Goal: Task Accomplishment & Management: Use online tool/utility

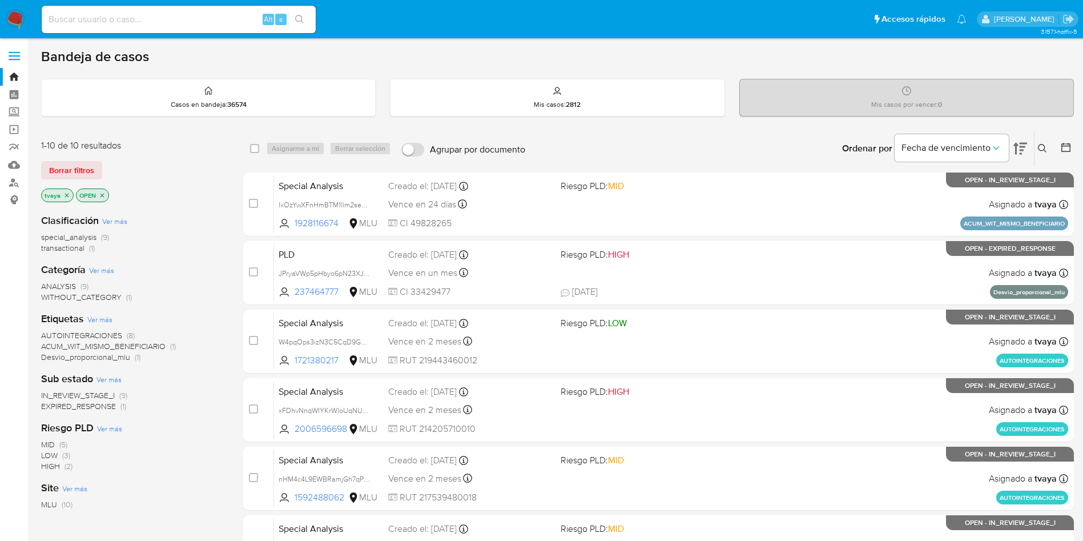
click at [96, 406] on span "EXPIRED_RESPONSE" at bounding box center [78, 405] width 75 height 11
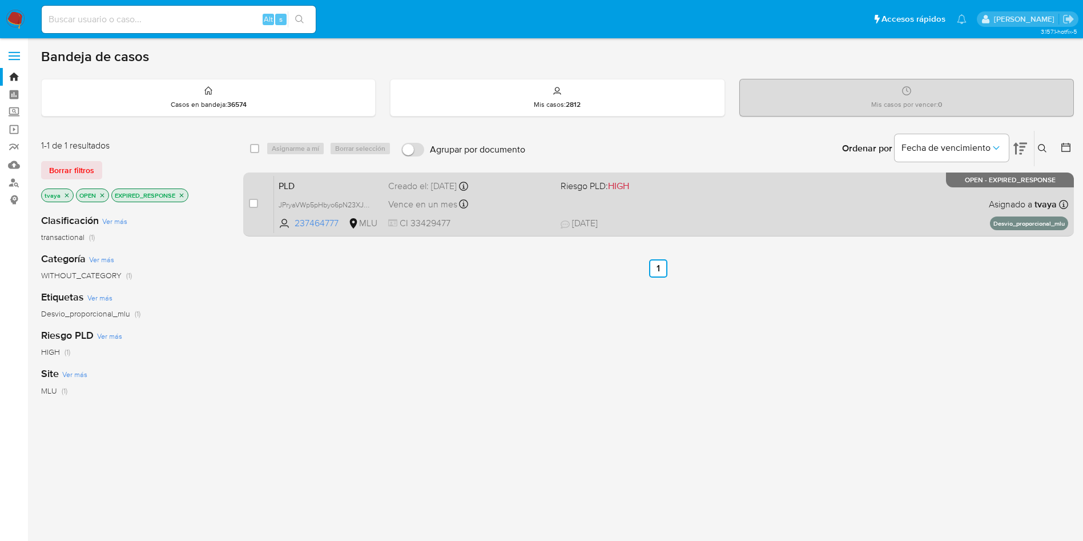
click at [658, 205] on div "PLD JPryaVWp5pHbyo6pN23XJ5ev 237464777 MLU Riesgo PLD: HIGH Creado el: 12/07/20…" at bounding box center [671, 204] width 794 height 58
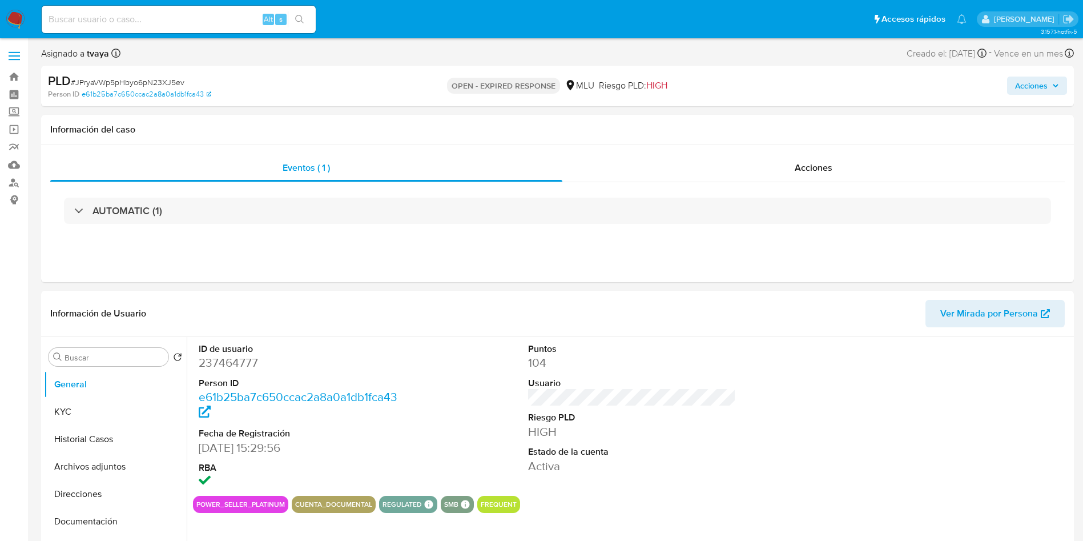
select select "10"
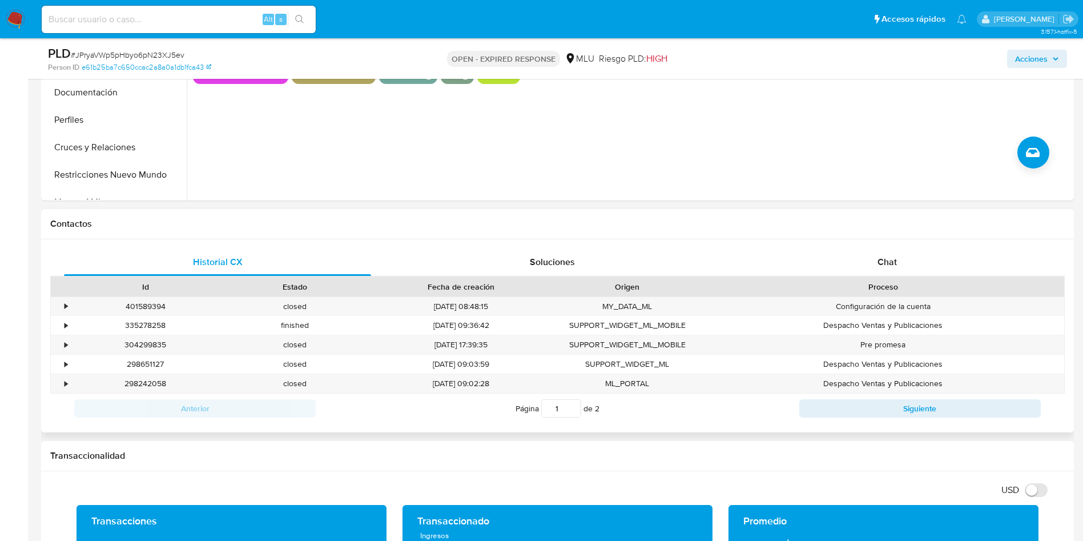
scroll to position [514, 0]
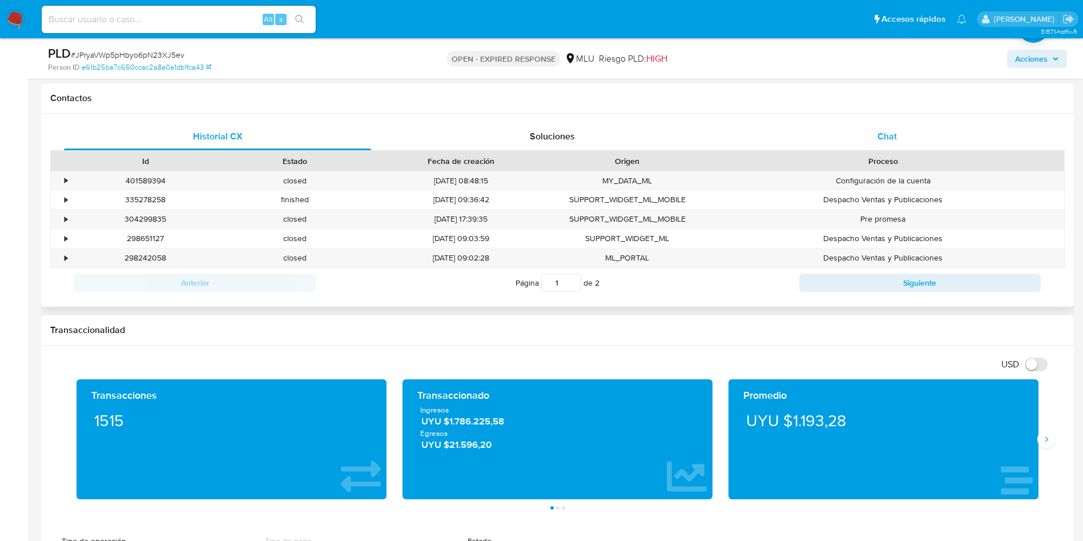
click at [895, 125] on div "Chat" at bounding box center [887, 136] width 307 height 27
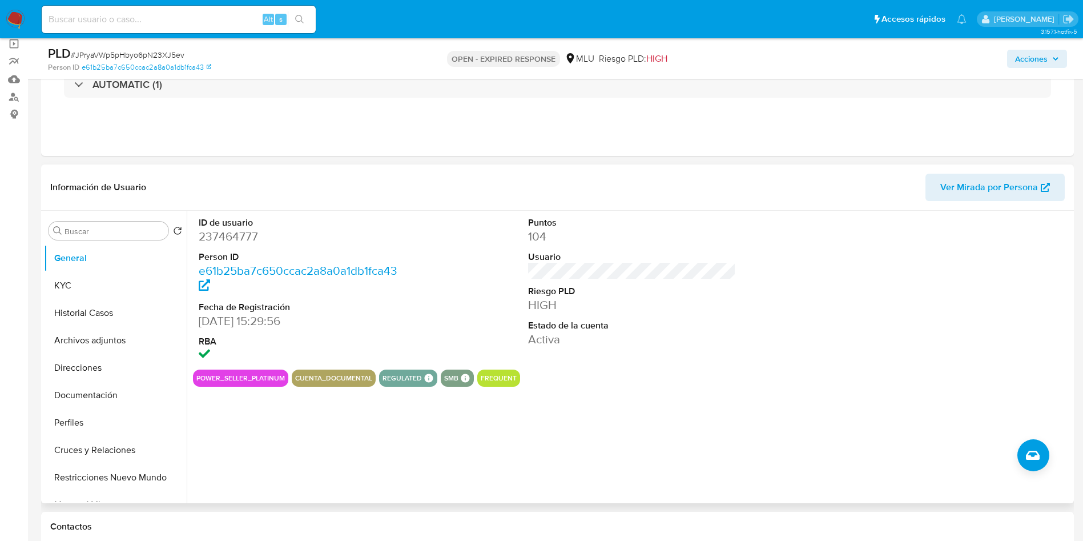
scroll to position [0, 0]
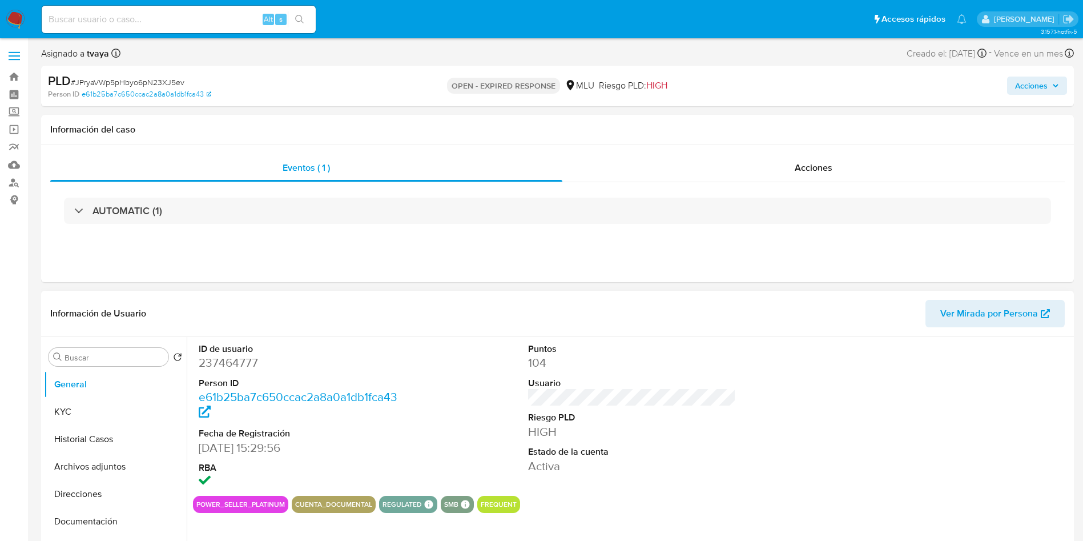
click at [225, 359] on dd "237464777" at bounding box center [303, 363] width 208 height 16
copy dd "237464777"
click at [15, 17] on img at bounding box center [15, 19] width 19 height 19
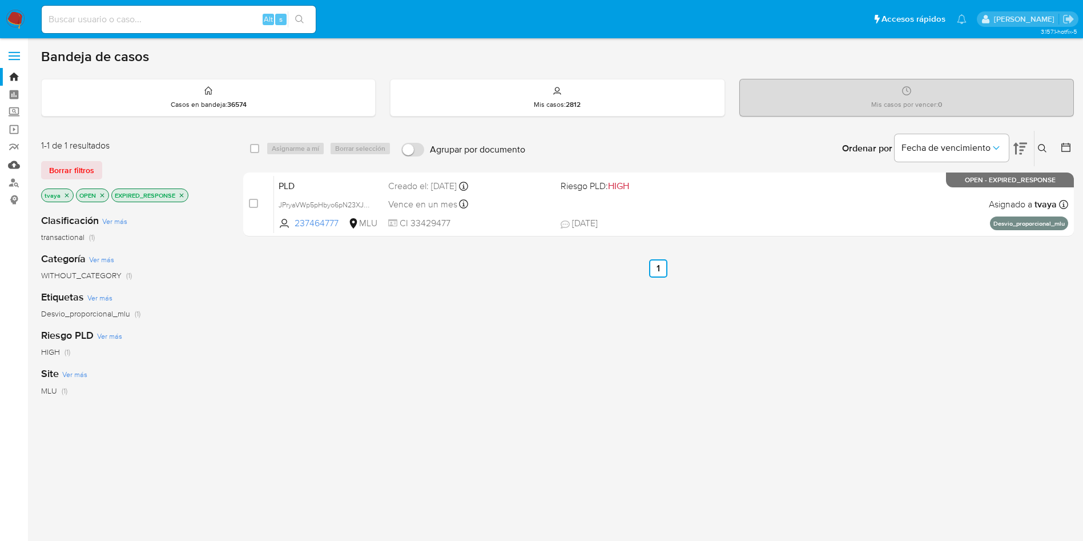
click at [14, 156] on link "Mulan" at bounding box center [68, 165] width 136 height 18
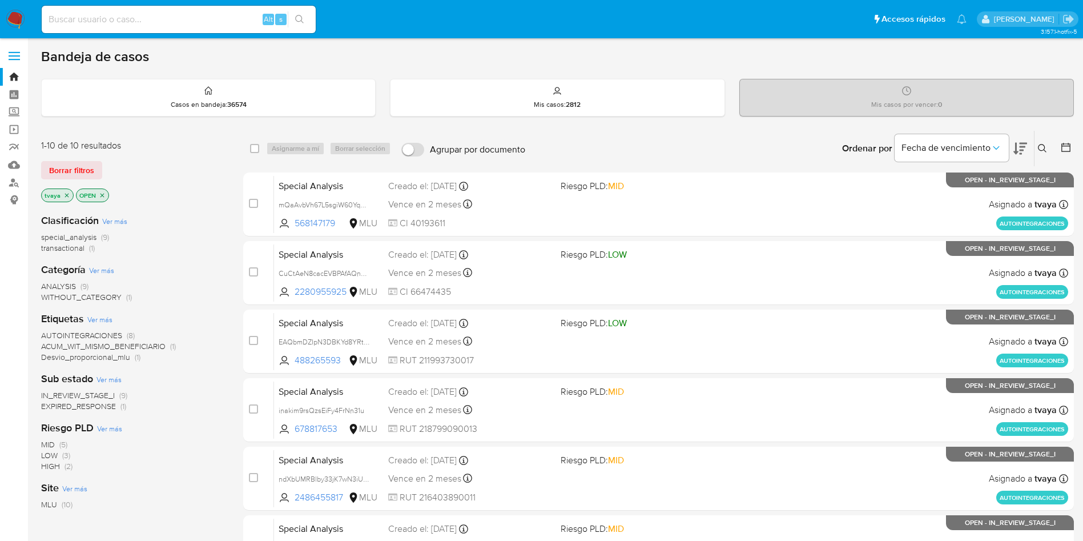
click at [107, 408] on span "EXPIRED_RESPONSE" at bounding box center [78, 405] width 75 height 11
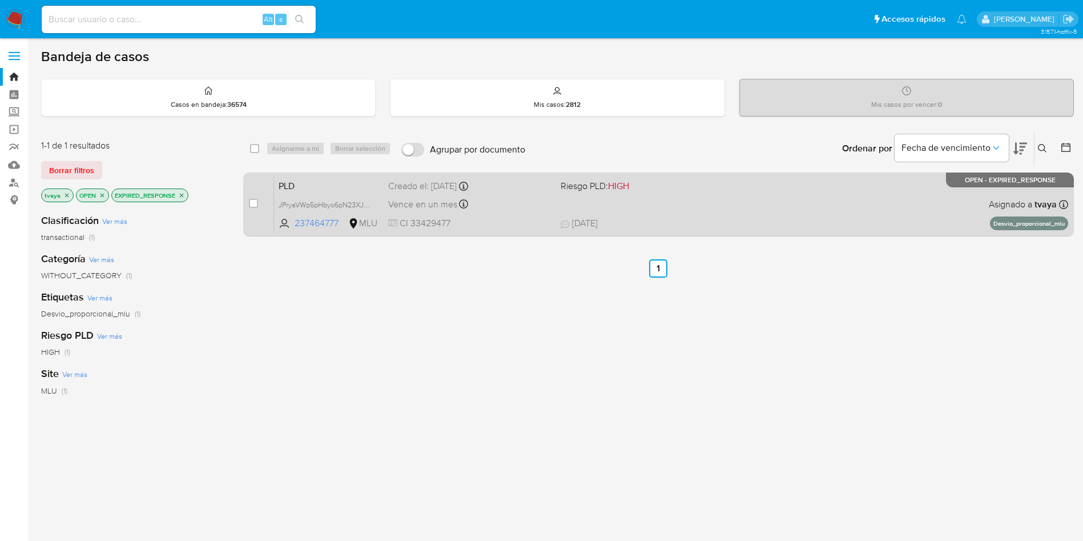
click at [496, 217] on span "CI 33429477" at bounding box center [469, 223] width 163 height 13
click at [256, 202] on input "checkbox" at bounding box center [253, 203] width 9 height 9
checkbox input "true"
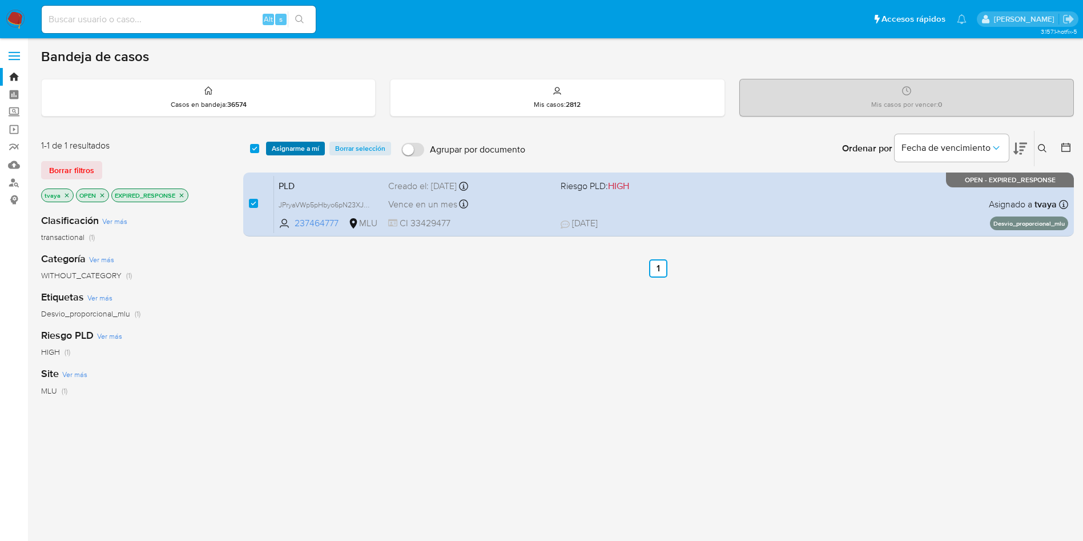
click at [299, 153] on span "Asignarme a mí" at bounding box center [295, 148] width 47 height 11
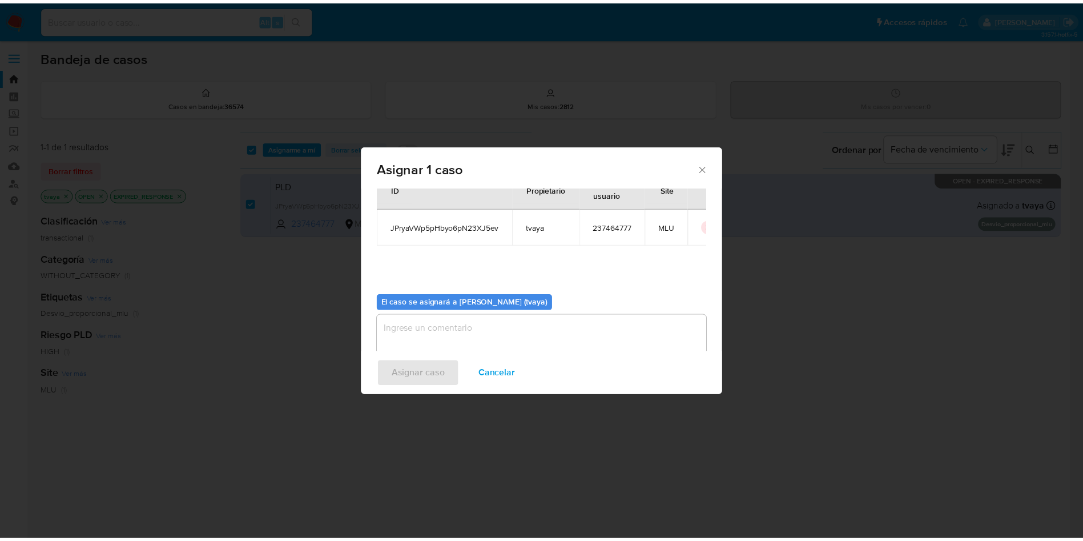
scroll to position [59, 0]
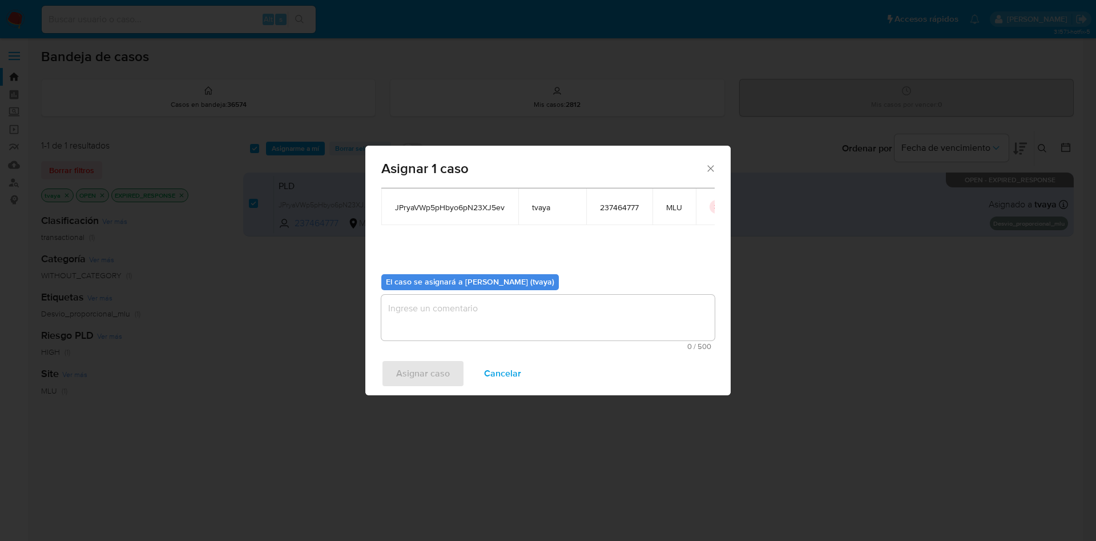
click at [555, 315] on textarea "assign-modal" at bounding box center [547, 318] width 333 height 46
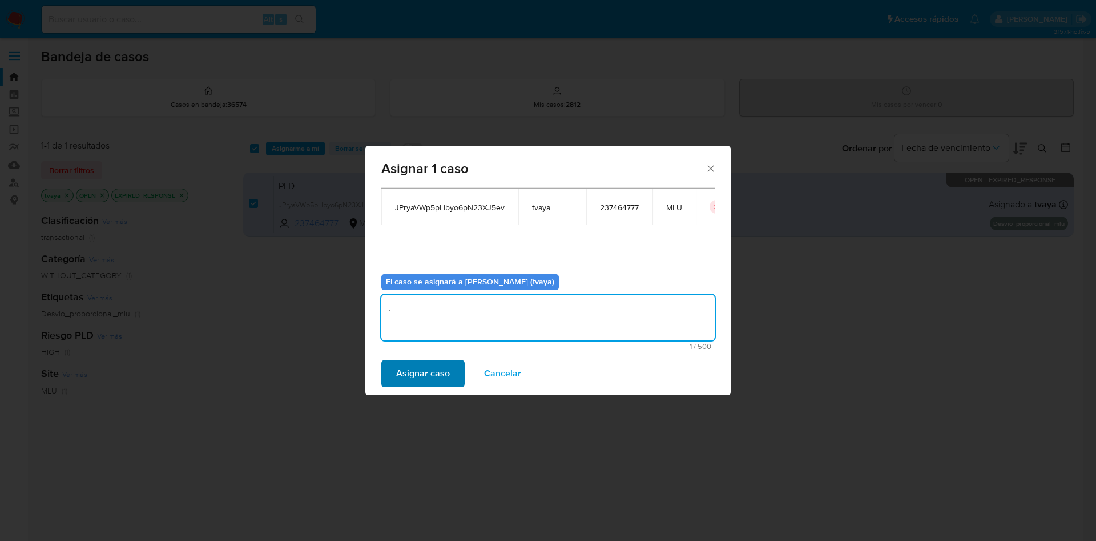
type textarea "."
click at [439, 370] on span "Asignar caso" at bounding box center [423, 373] width 54 height 25
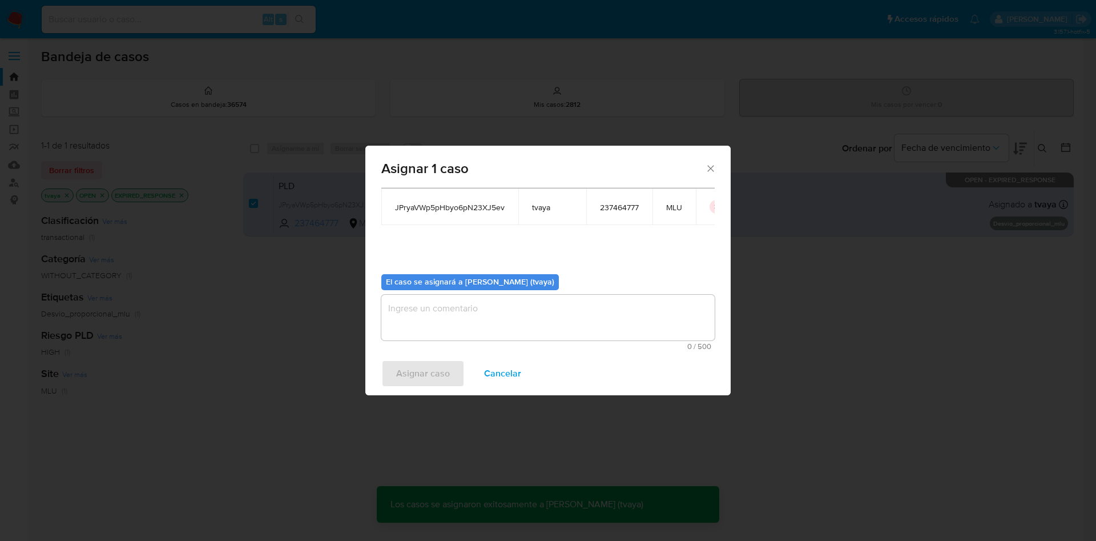
checkbox input "false"
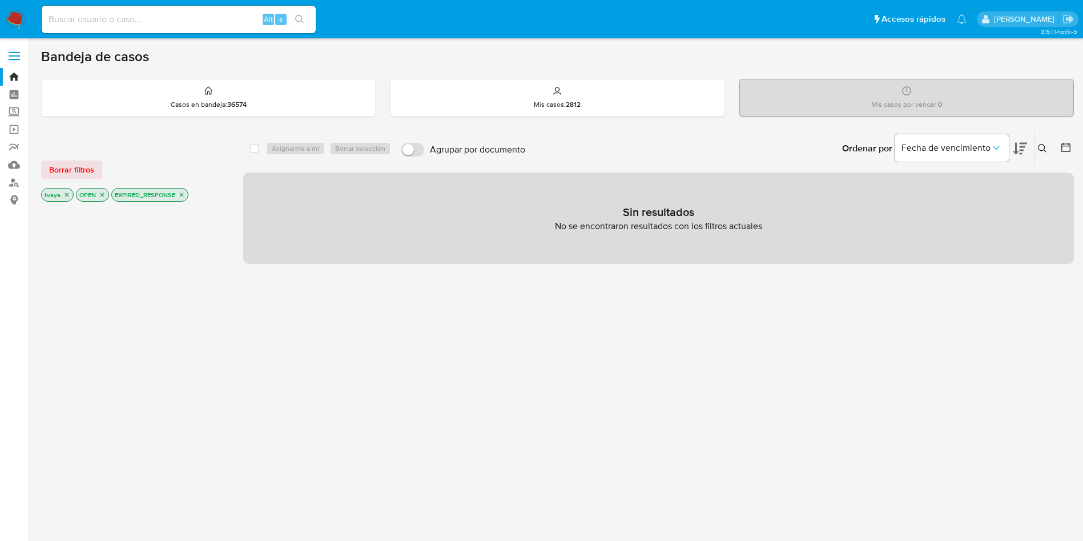
click at [182, 196] on icon "close-filter" at bounding box center [181, 194] width 7 height 7
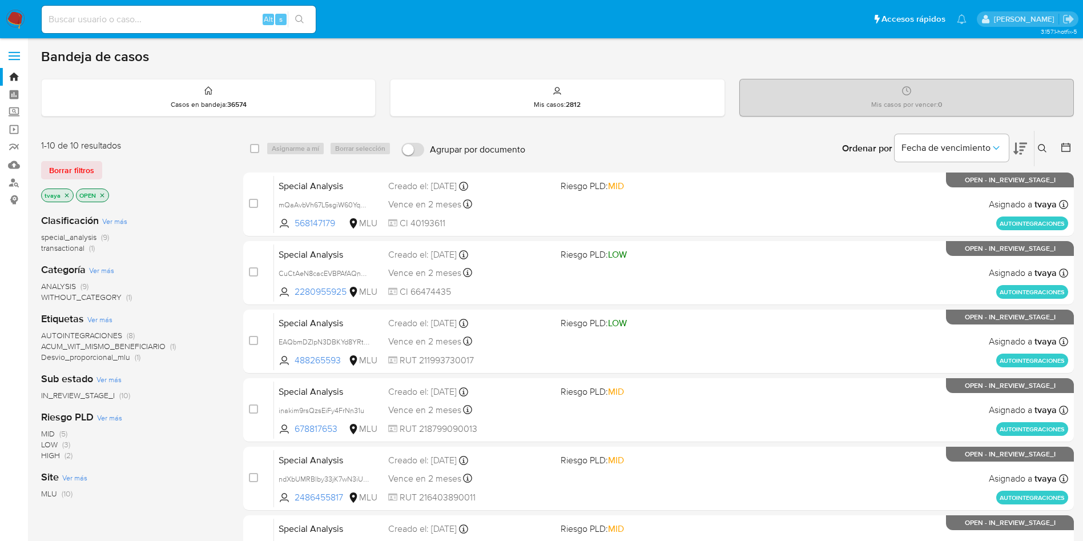
click at [13, 22] on img at bounding box center [15, 19] width 19 height 19
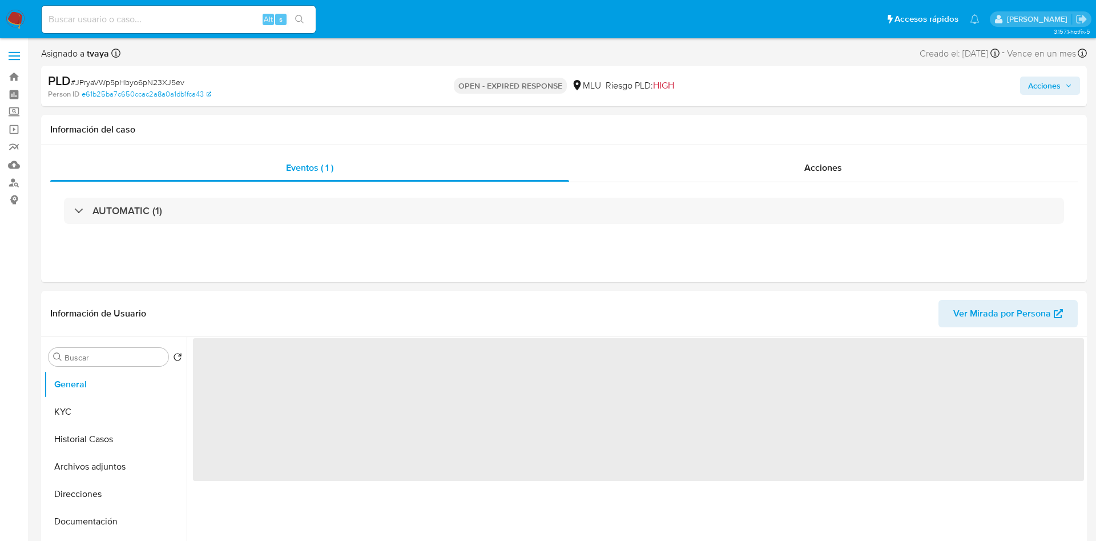
select select "10"
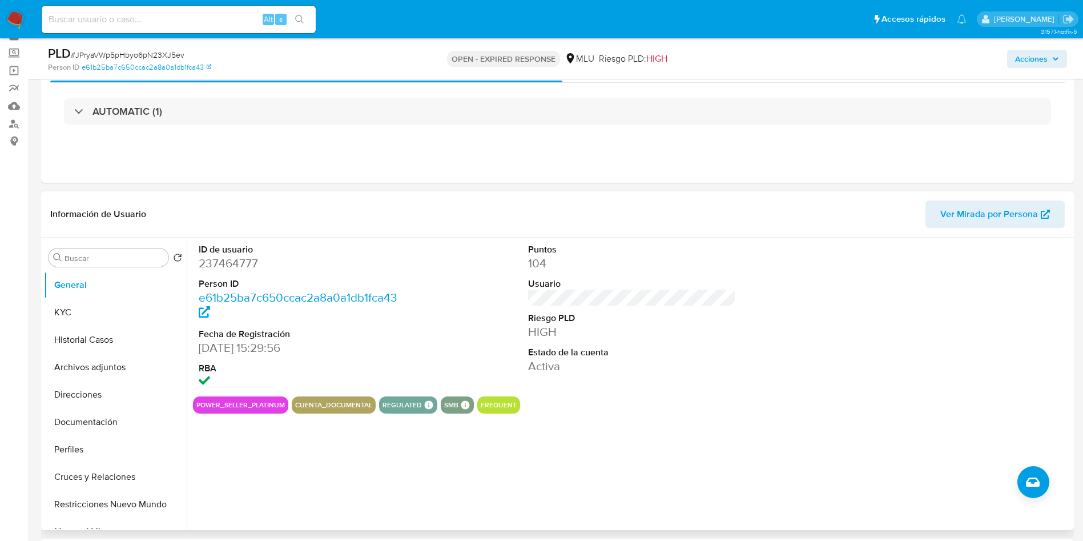
scroll to position [86, 0]
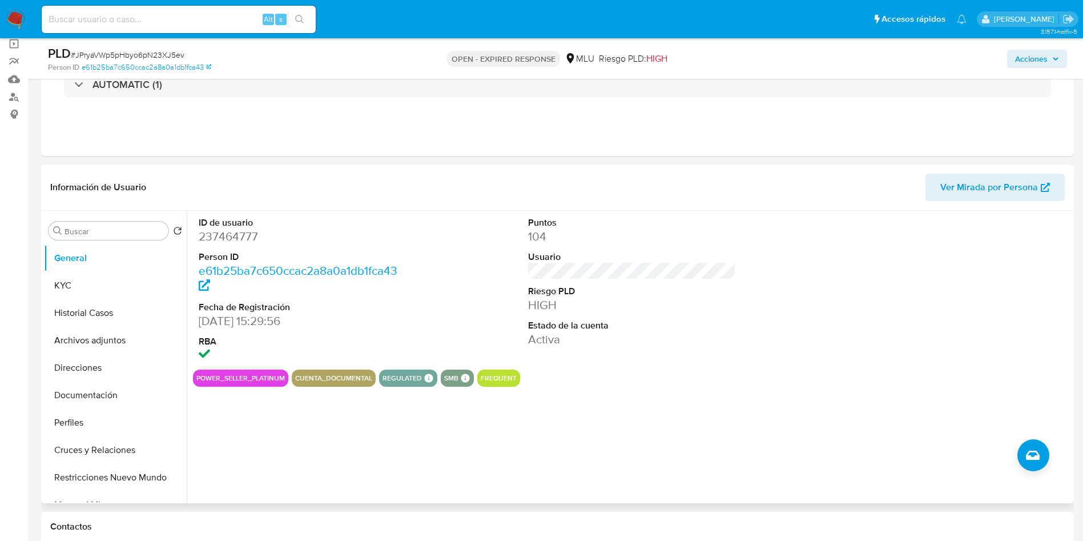
click at [223, 234] on dd "237464777" at bounding box center [303, 236] width 208 height 16
copy dd "237464777"
click at [73, 289] on button "KYC" at bounding box center [111, 285] width 134 height 27
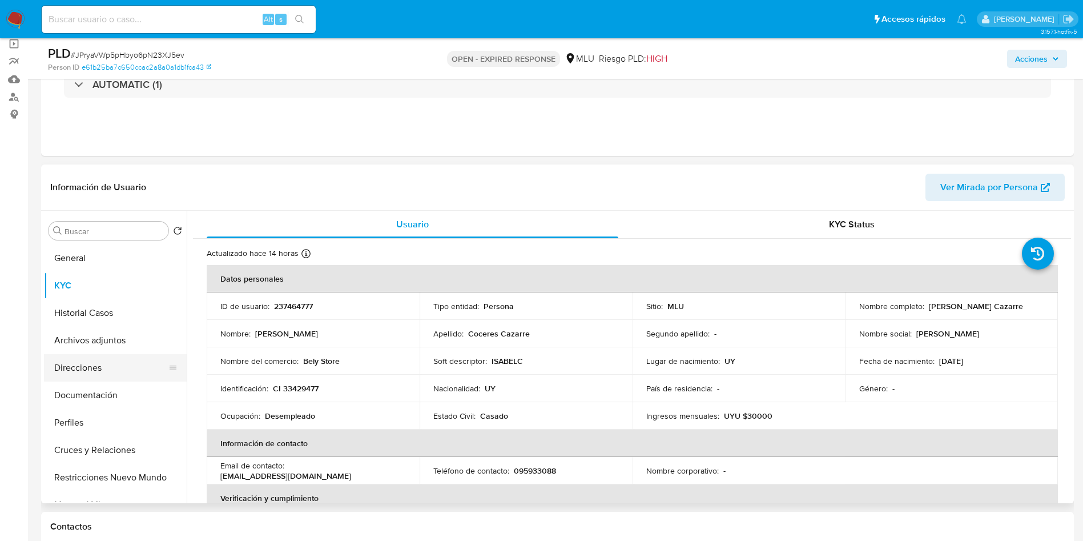
click at [94, 358] on button "Direcciones" at bounding box center [111, 367] width 134 height 27
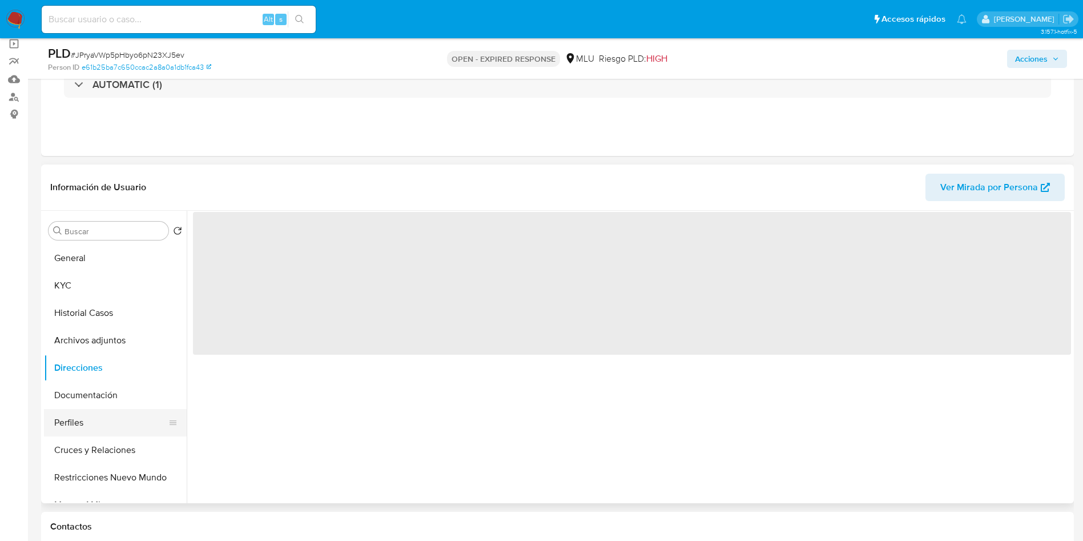
click at [116, 409] on button "Perfiles" at bounding box center [111, 422] width 134 height 27
click at [106, 388] on button "Documentación" at bounding box center [111, 394] width 134 height 27
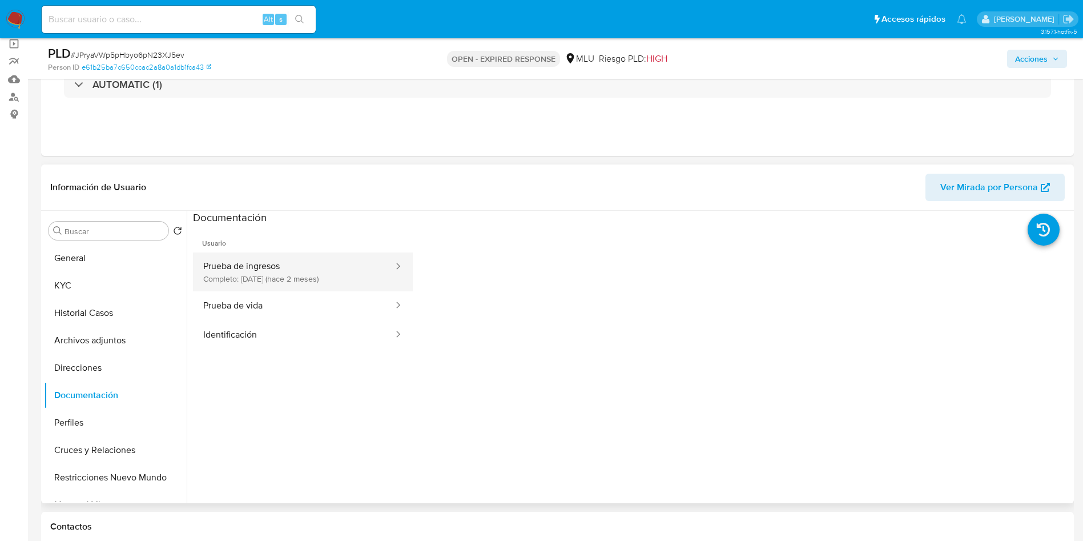
click at [330, 266] on button "Prueba de ingresos Completo: 10/07/2025 (hace 2 meses)" at bounding box center [294, 271] width 202 height 39
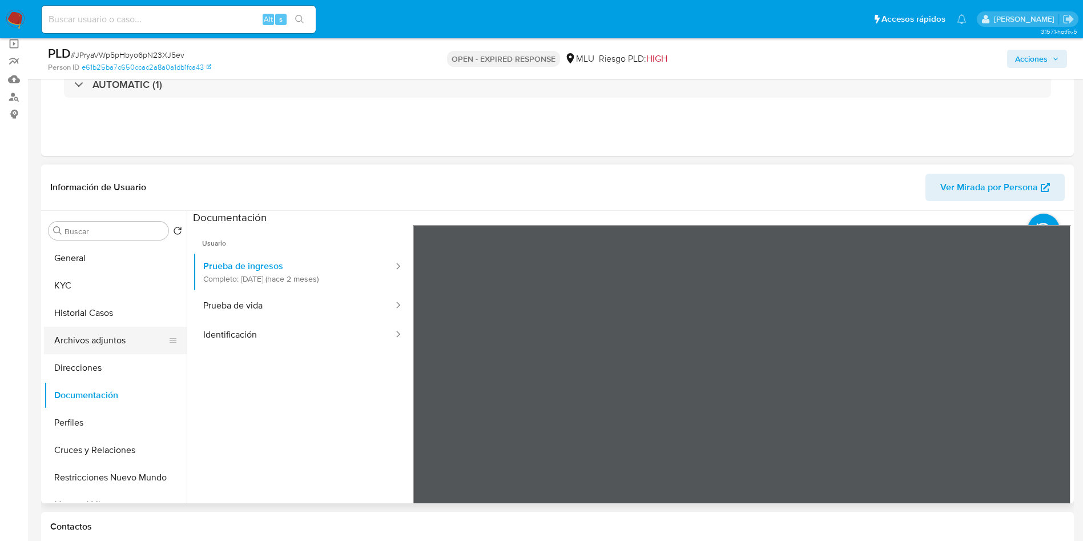
click at [88, 336] on button "Archivos adjuntos" at bounding box center [111, 340] width 134 height 27
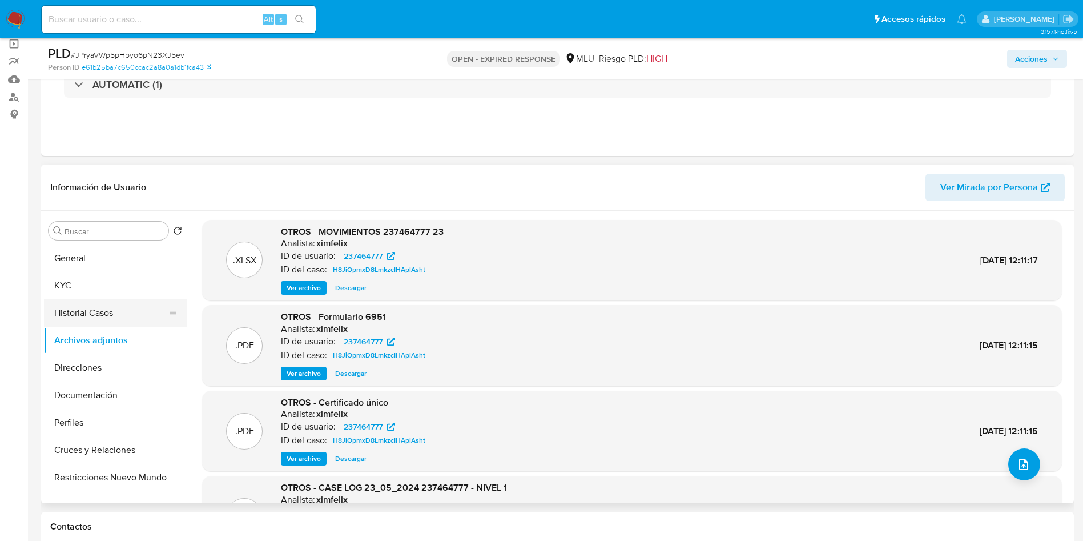
click at [84, 313] on button "Historial Casos" at bounding box center [111, 312] width 134 height 27
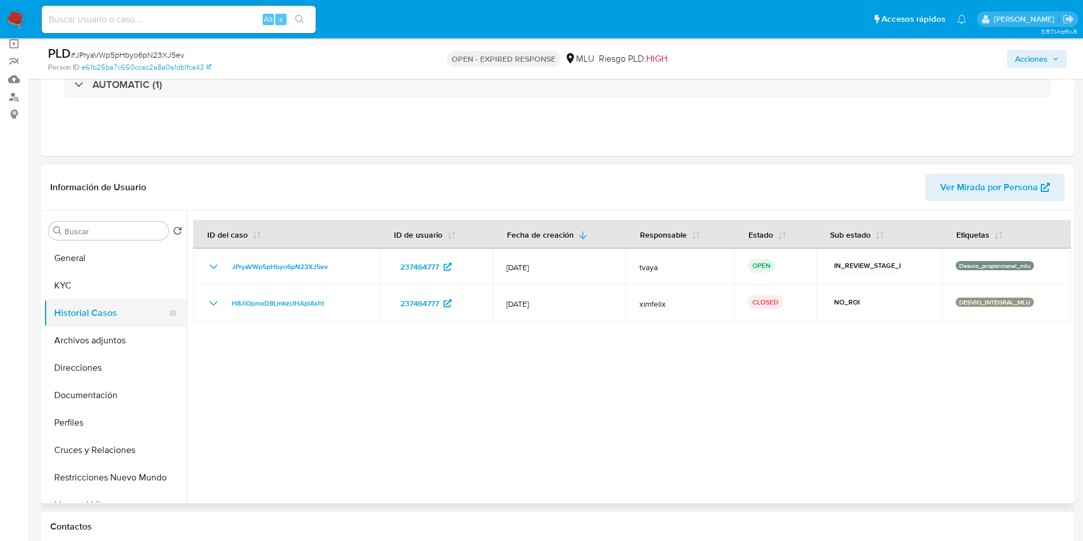
click at [108, 321] on button "Historial Casos" at bounding box center [111, 312] width 134 height 27
click at [99, 340] on button "Archivos adjuntos" at bounding box center [111, 340] width 134 height 27
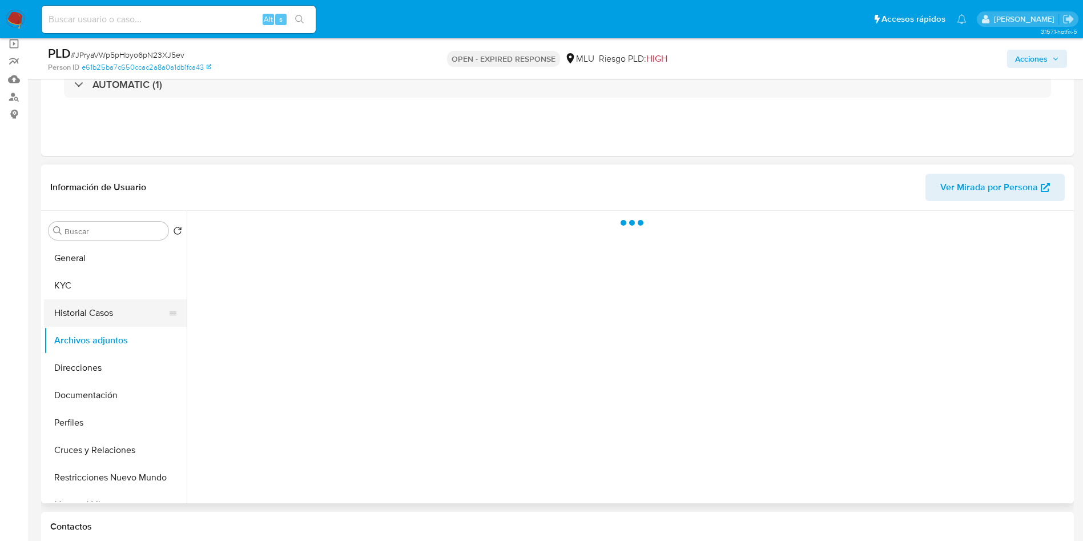
click at [99, 313] on button "Historial Casos" at bounding box center [111, 312] width 134 height 27
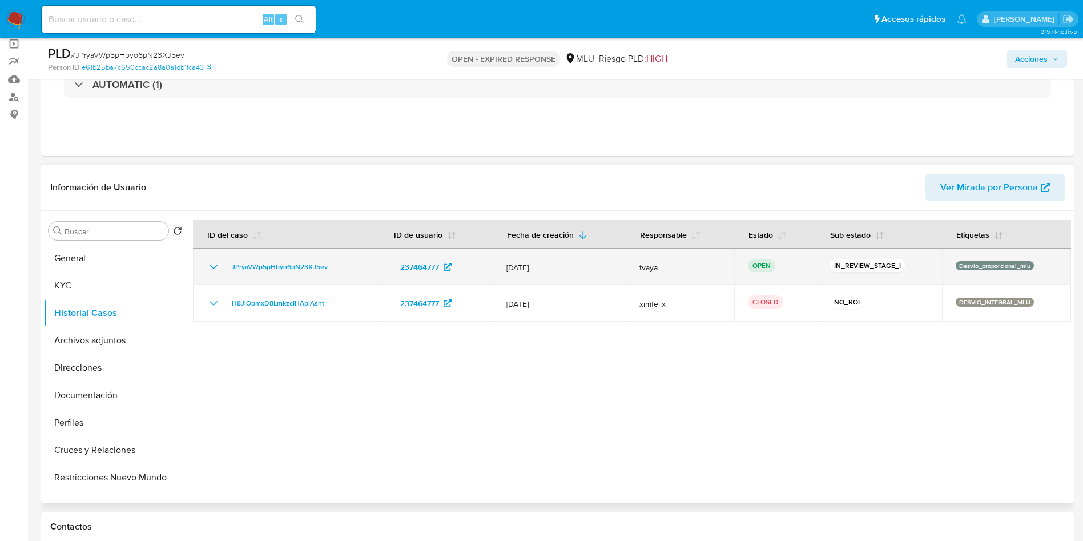
drag, startPoint x: 331, startPoint y: 272, endPoint x: 225, endPoint y: 275, distance: 106.2
click at [225, 275] on td "JPryaVWp5pHbyo6pN23XJ5ev" at bounding box center [286, 266] width 187 height 37
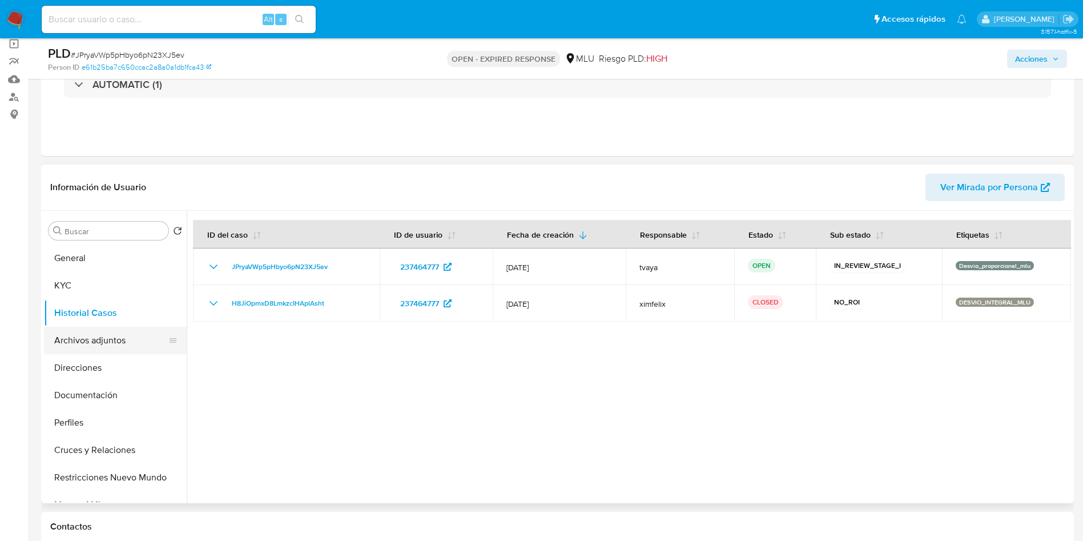
click at [119, 342] on button "Archivos adjuntos" at bounding box center [111, 340] width 134 height 27
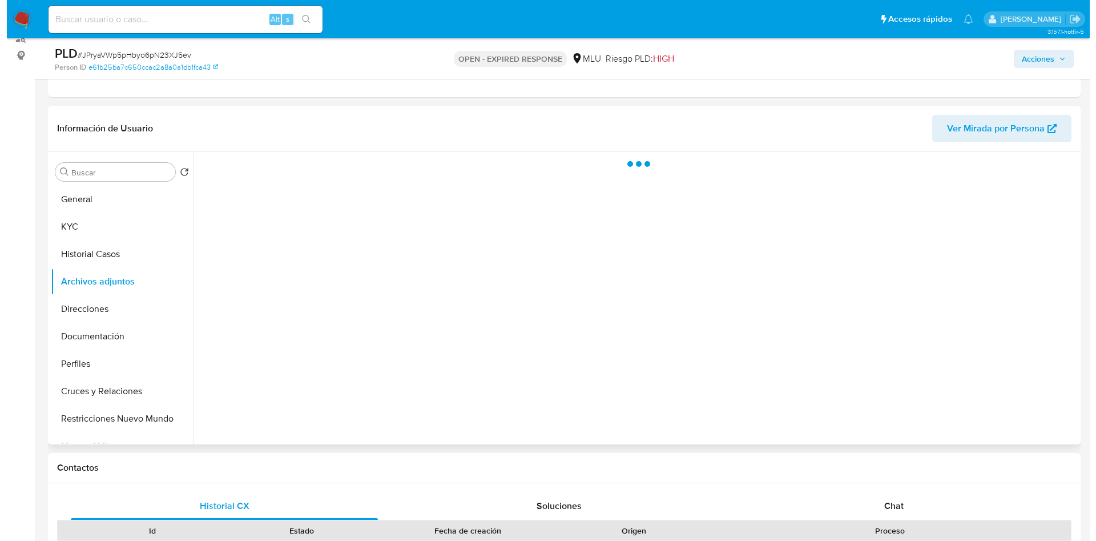
scroll to position [171, 0]
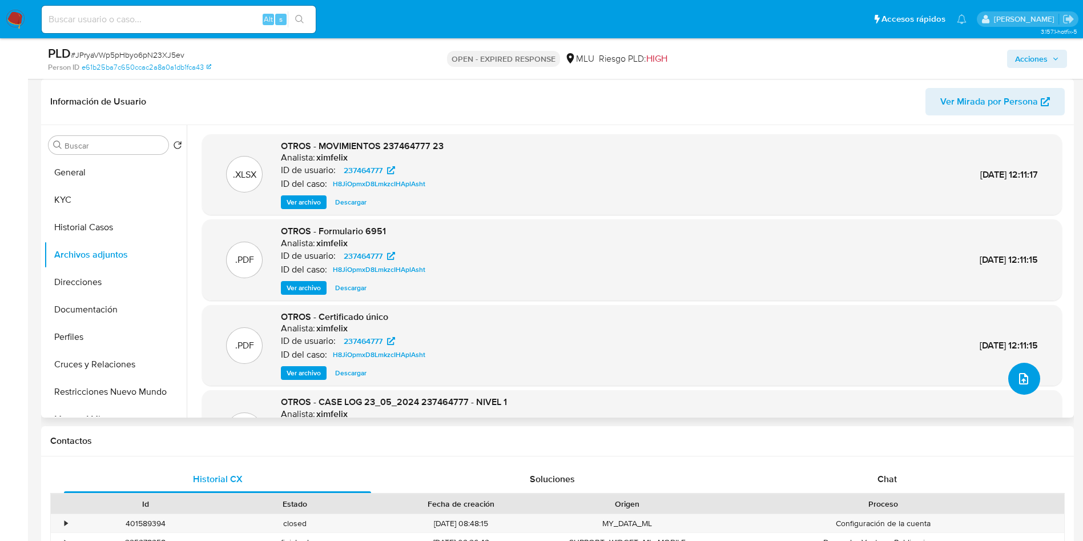
click at [1020, 374] on icon "upload-file" at bounding box center [1024, 379] width 14 height 14
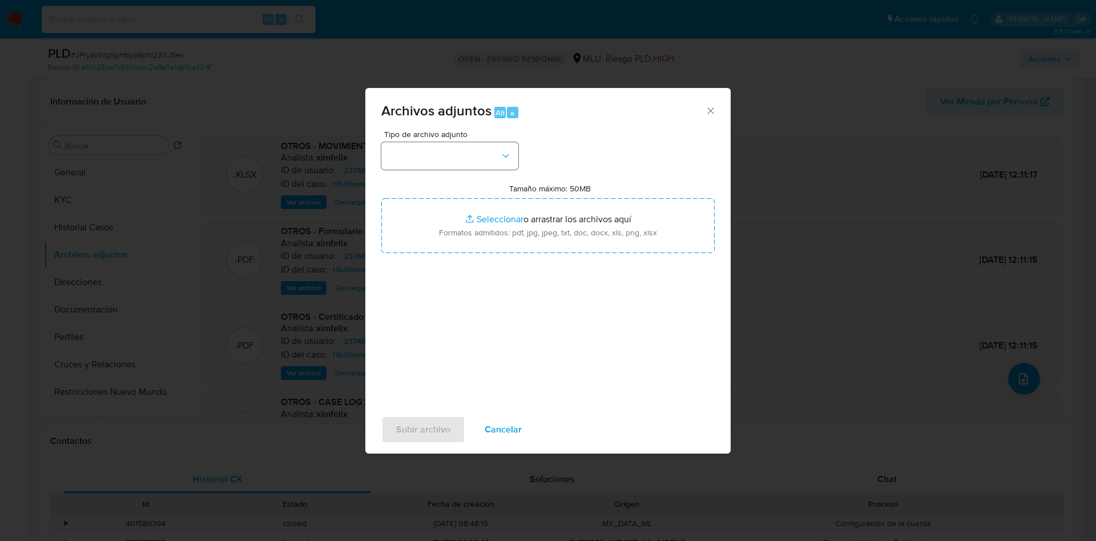
drag, startPoint x: 421, startPoint y: 135, endPoint x: 421, endPoint y: 151, distance: 16.0
click at [421, 135] on span "Tipo de archivo adjunto" at bounding box center [452, 134] width 137 height 8
click at [421, 157] on button "button" at bounding box center [449, 155] width 137 height 27
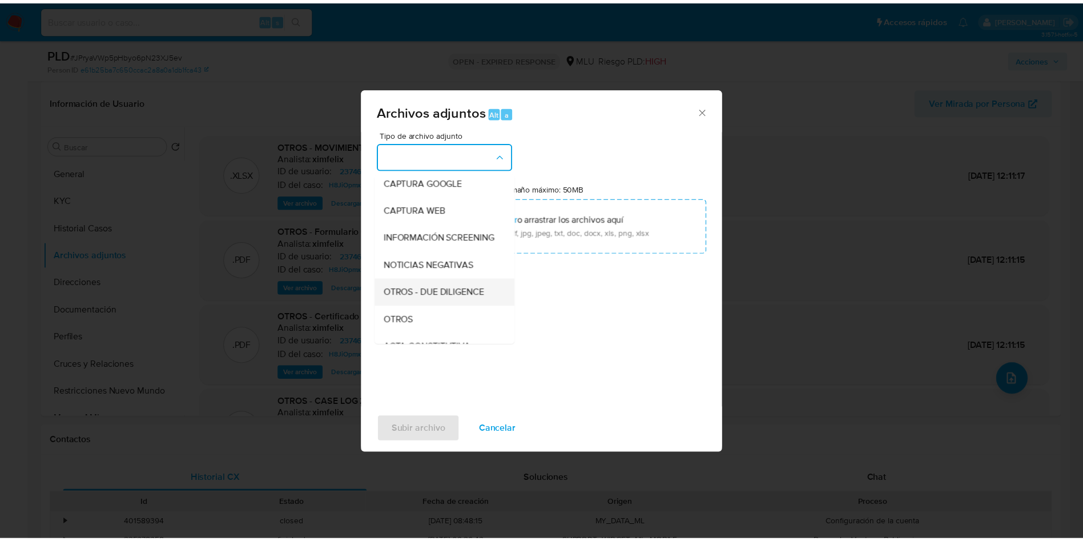
scroll to position [86, 0]
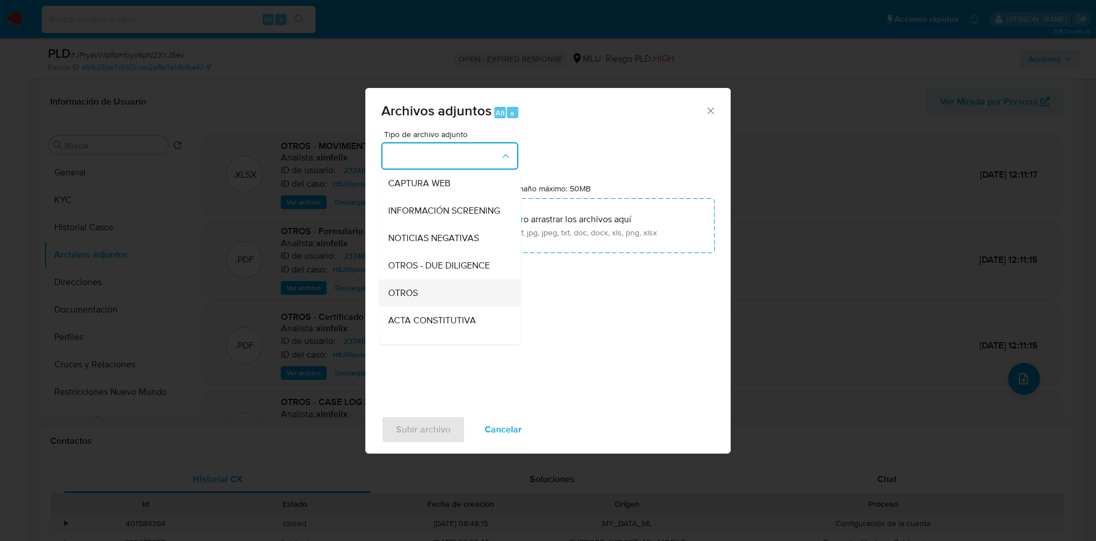
click at [425, 302] on div "OTROS" at bounding box center [446, 292] width 116 height 27
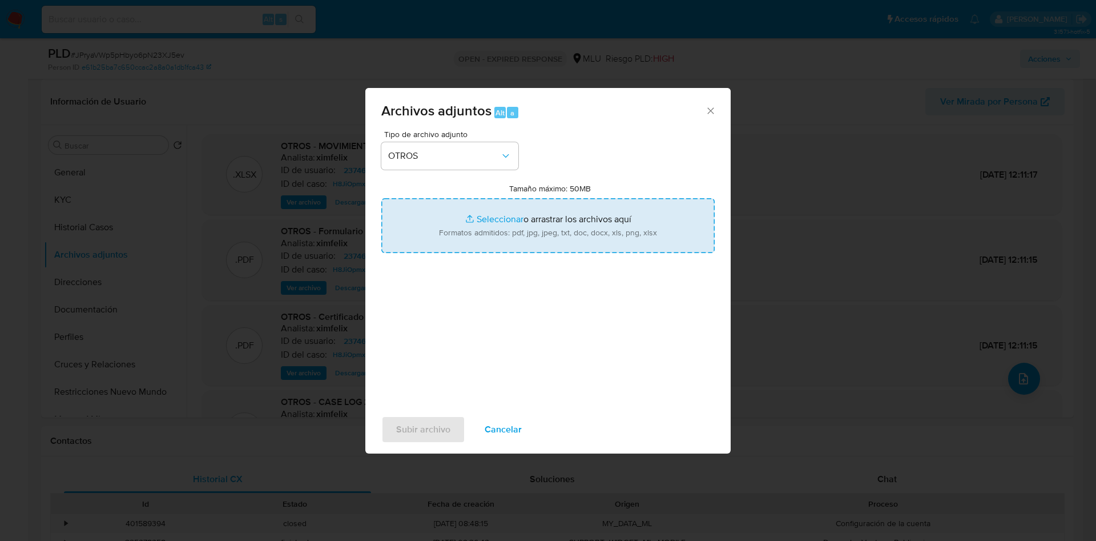
click at [529, 211] on input "Tamaño máximo: 50MB Seleccionar archivos" at bounding box center [547, 225] width 333 height 55
type input "C:\fakepath\237464777 - Movimientos.xlsx"
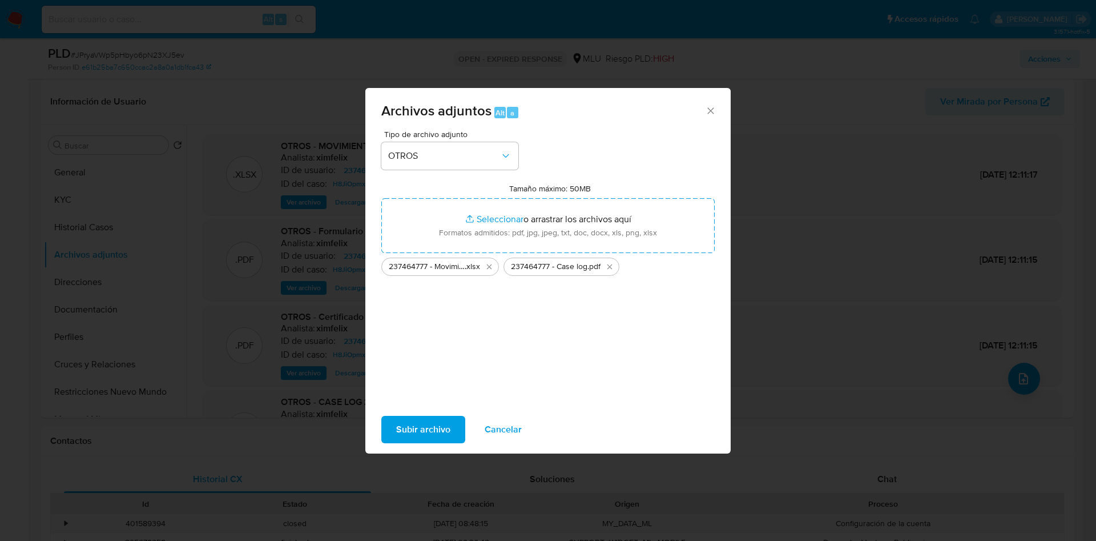
click at [422, 426] on span "Subir archivo" at bounding box center [423, 429] width 54 height 25
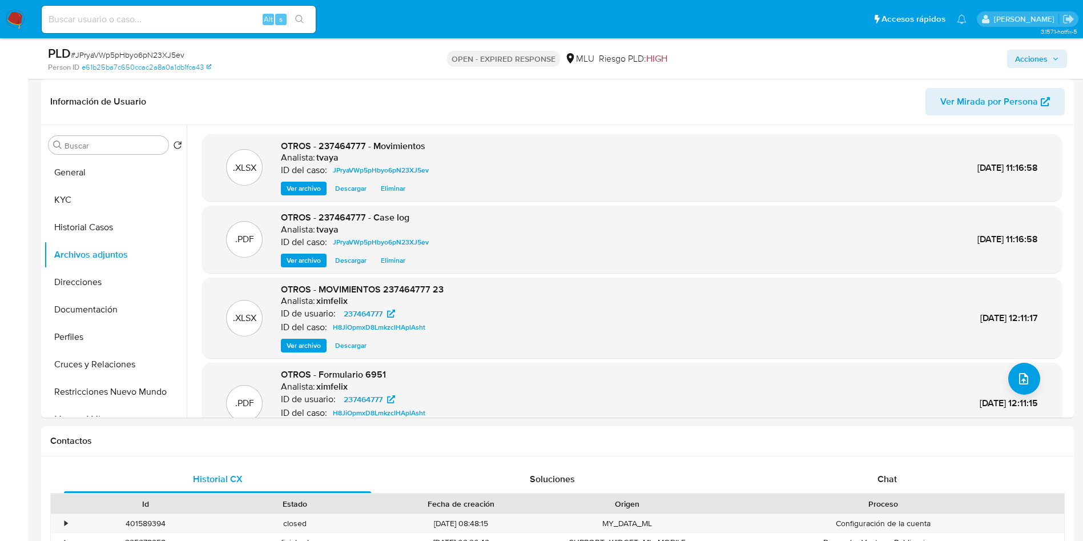
click at [1027, 47] on div "Acciones" at bounding box center [898, 58] width 337 height 27
click at [1029, 50] on span "Acciones" at bounding box center [1031, 59] width 33 height 18
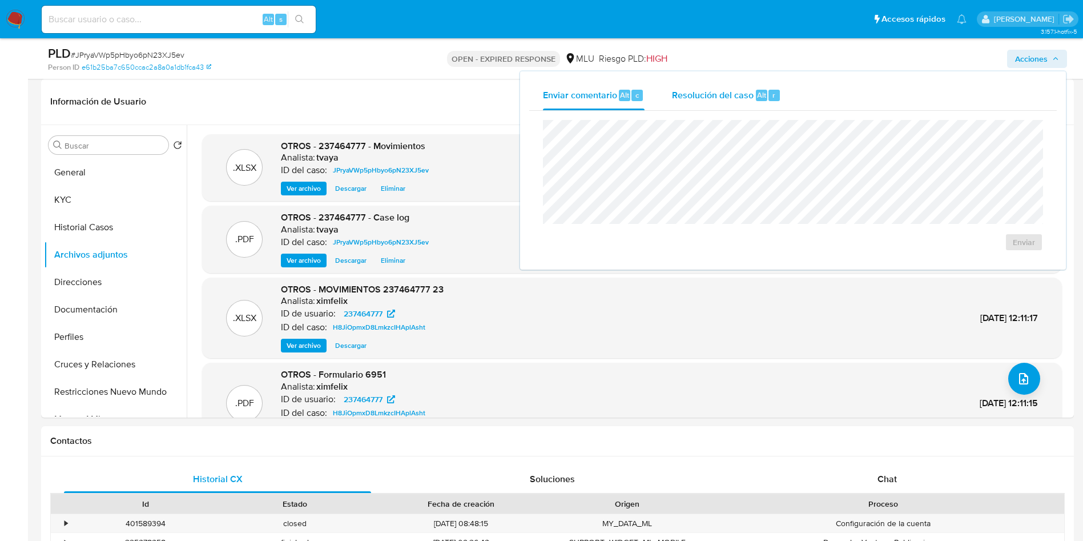
click at [722, 98] on span "Resolución del caso" at bounding box center [713, 94] width 82 height 13
click at [585, 89] on span "Enviar comentario" at bounding box center [580, 94] width 74 height 13
click at [732, 84] on div "Resolución del caso Alt r" at bounding box center [726, 95] width 109 height 30
click at [85, 225] on button "Historial Casos" at bounding box center [111, 227] width 134 height 27
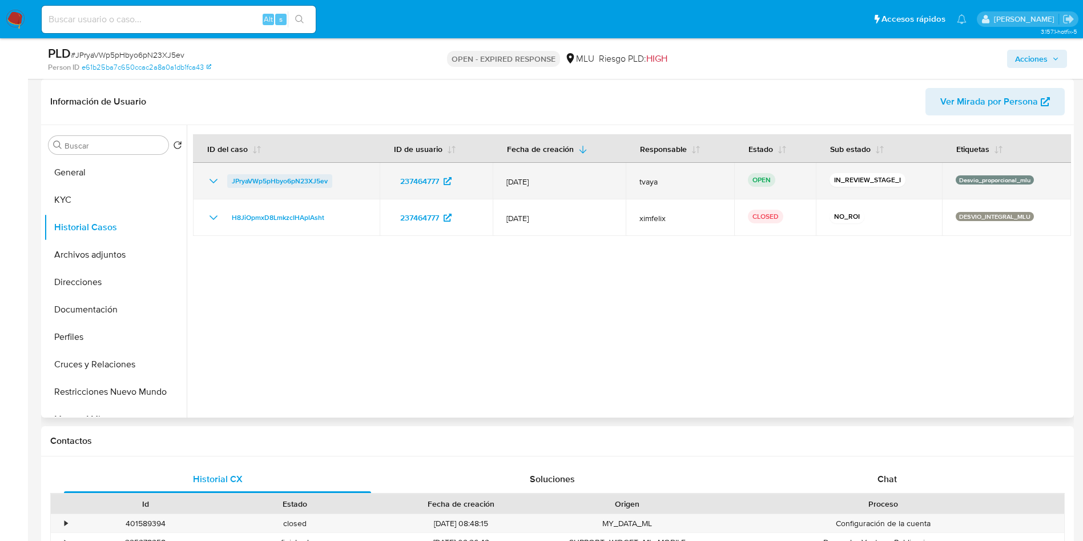
click at [261, 178] on span "JPryaVWp5pHbyo6pN23XJ5ev" at bounding box center [280, 181] width 96 height 14
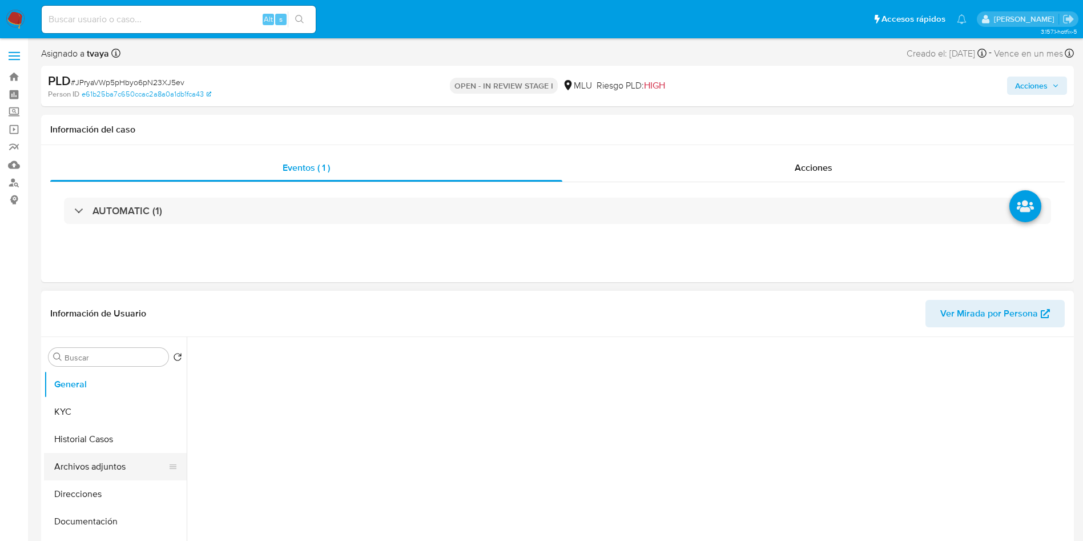
click at [106, 473] on button "Archivos adjuntos" at bounding box center [111, 466] width 134 height 27
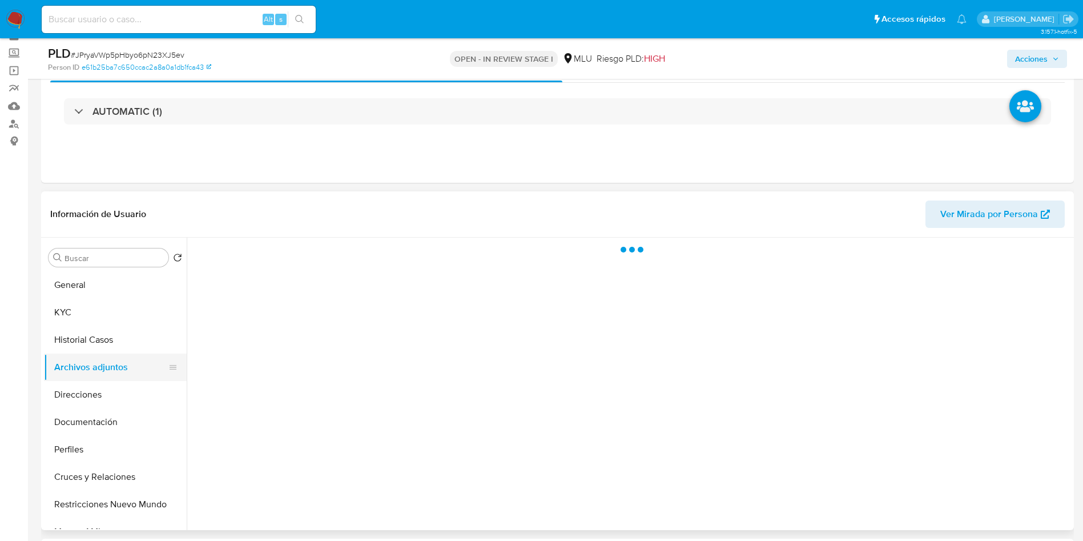
scroll to position [86, 0]
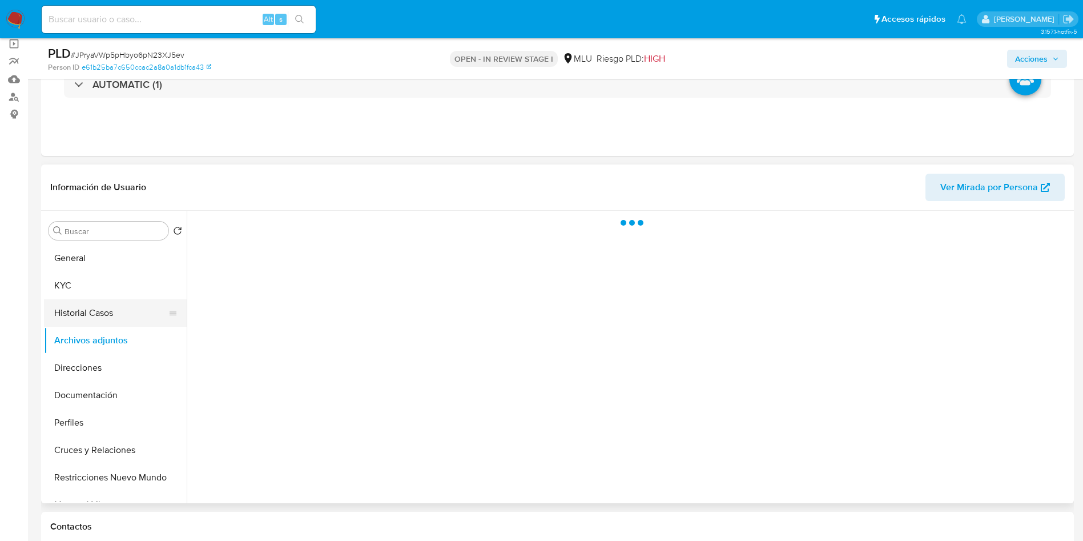
select select "10"
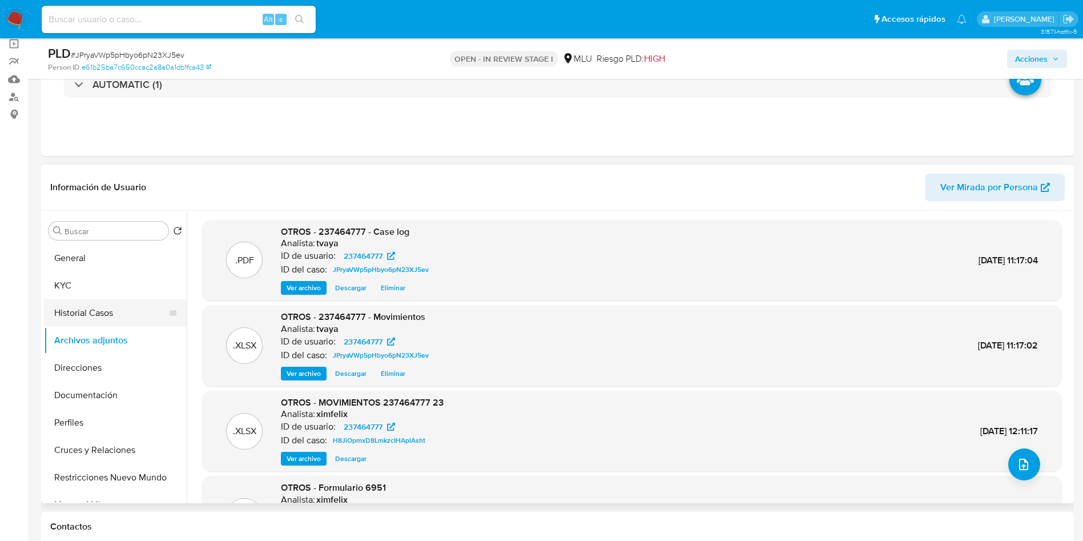
click at [100, 308] on button "Historial Casos" at bounding box center [111, 312] width 134 height 27
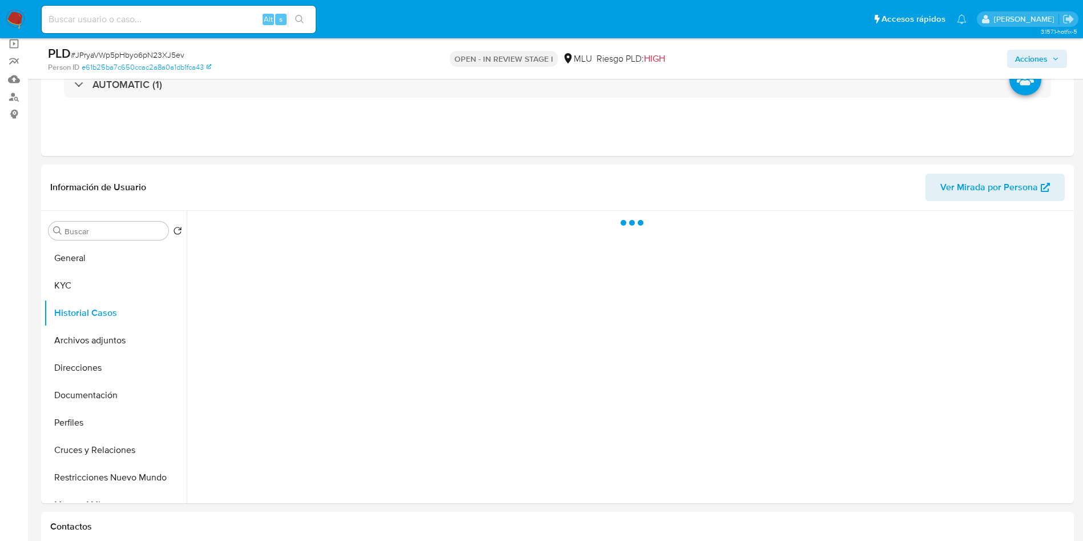
click at [1029, 52] on span "Acciones" at bounding box center [1031, 59] width 33 height 18
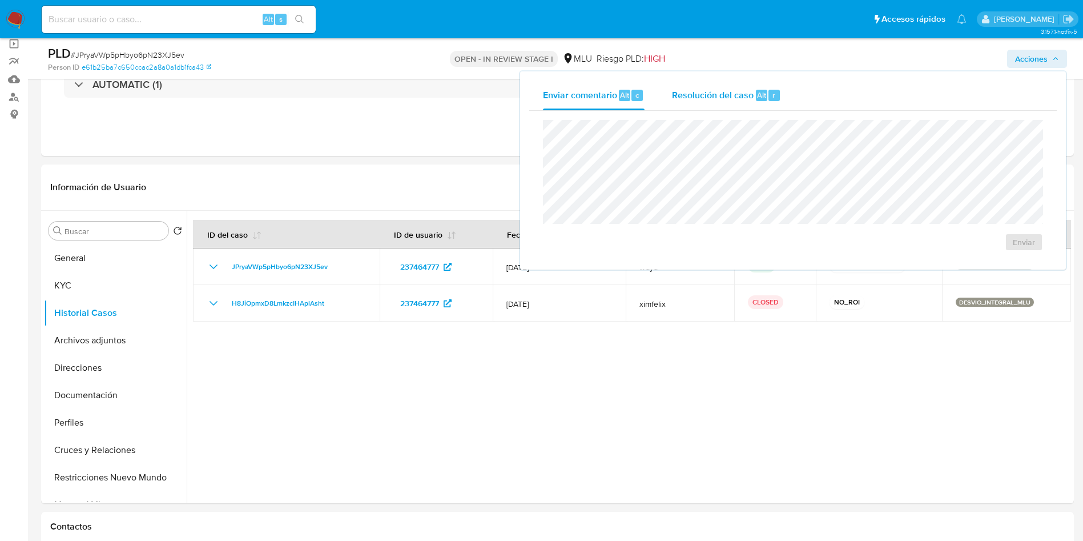
click at [688, 100] on span "Resolución del caso" at bounding box center [713, 94] width 82 height 13
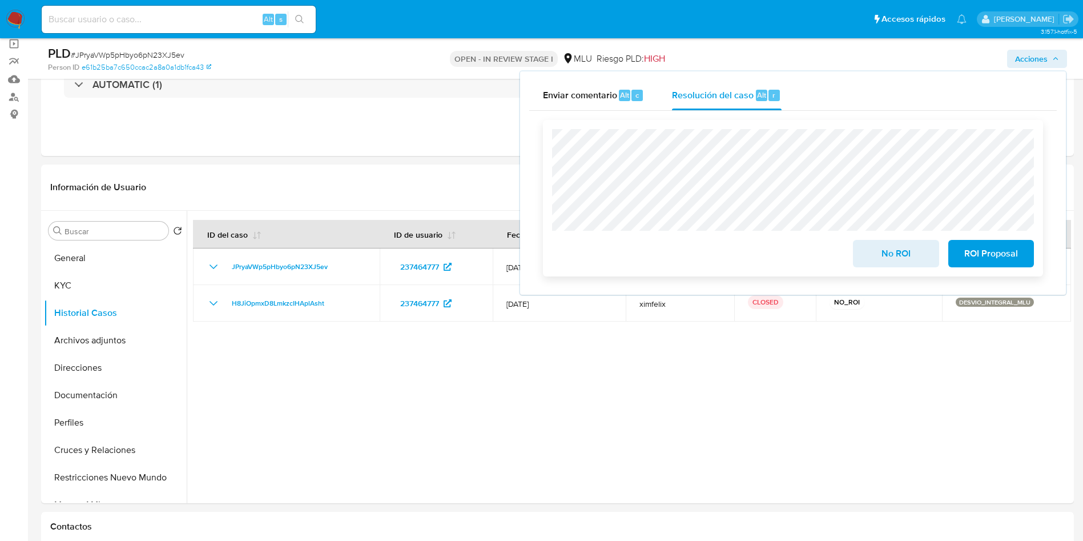
click at [1008, 249] on span "ROI Proposal" at bounding box center [991, 253] width 56 height 25
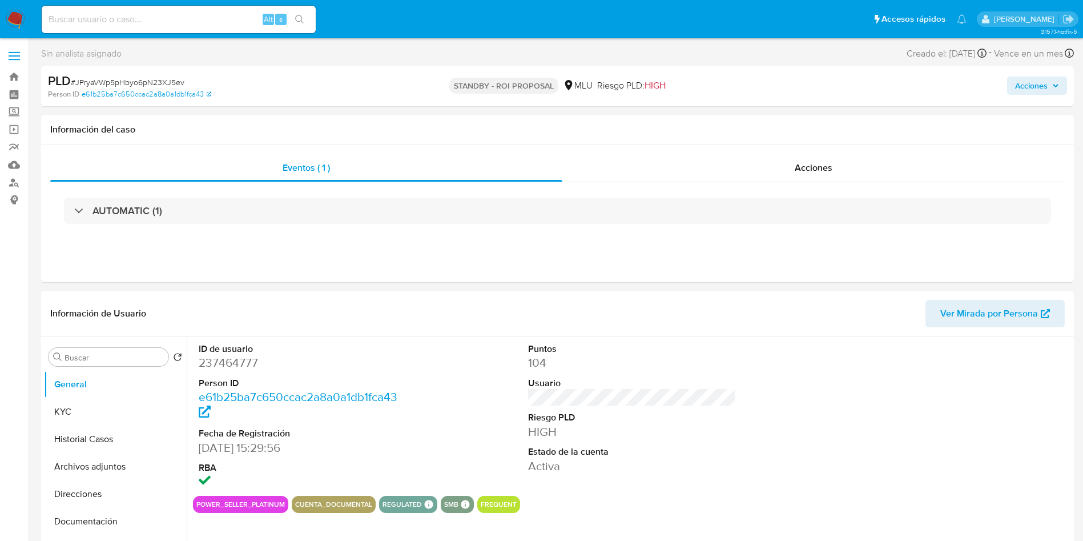
select select "10"
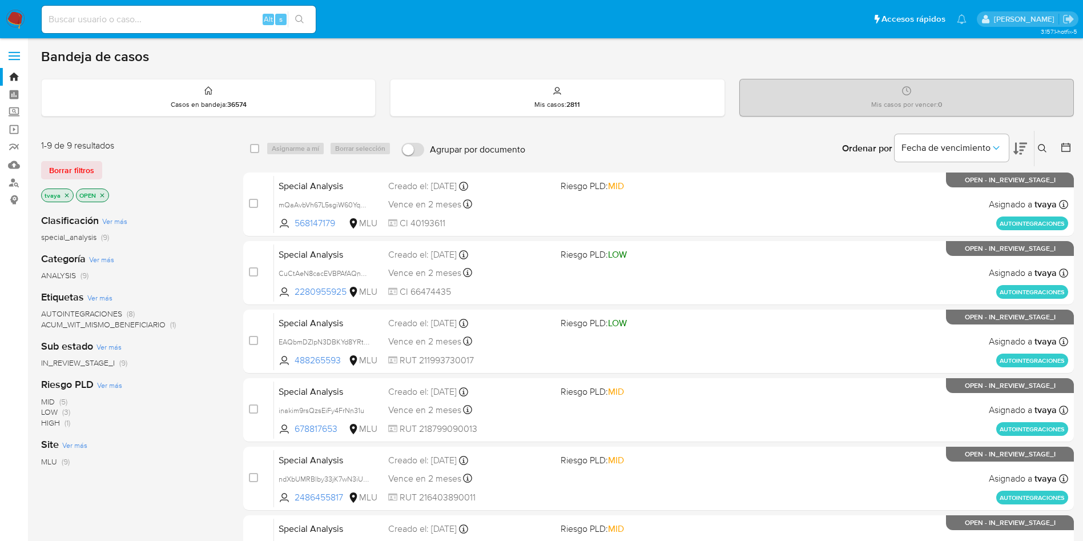
scroll to position [292, 0]
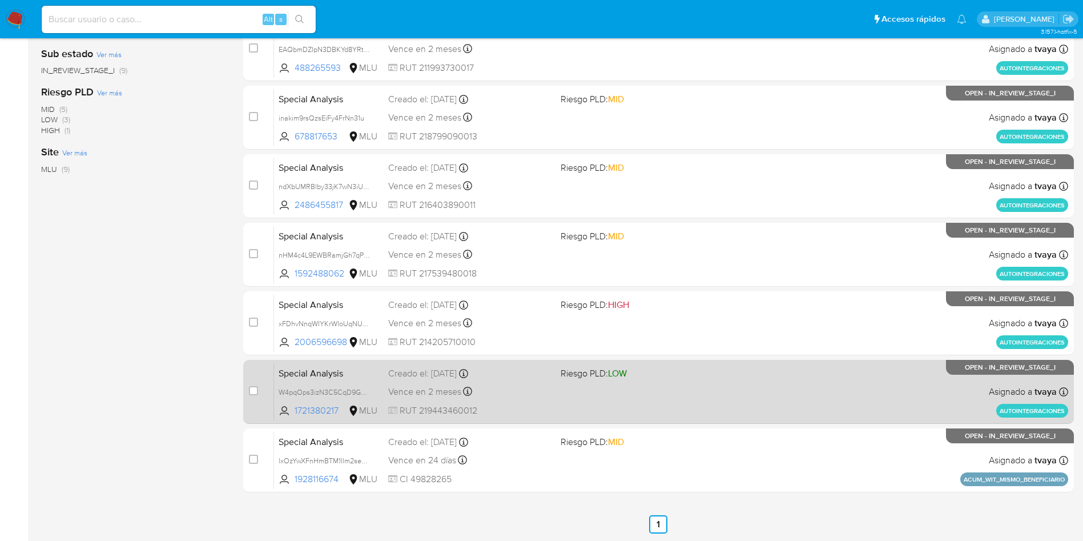
click at [583, 385] on div "Special Analysis W4pqOps3izN3C5CqD9GdX0rF 1721380217 MLU Riesgo PLD: LOW Creado…" at bounding box center [671, 392] width 794 height 58
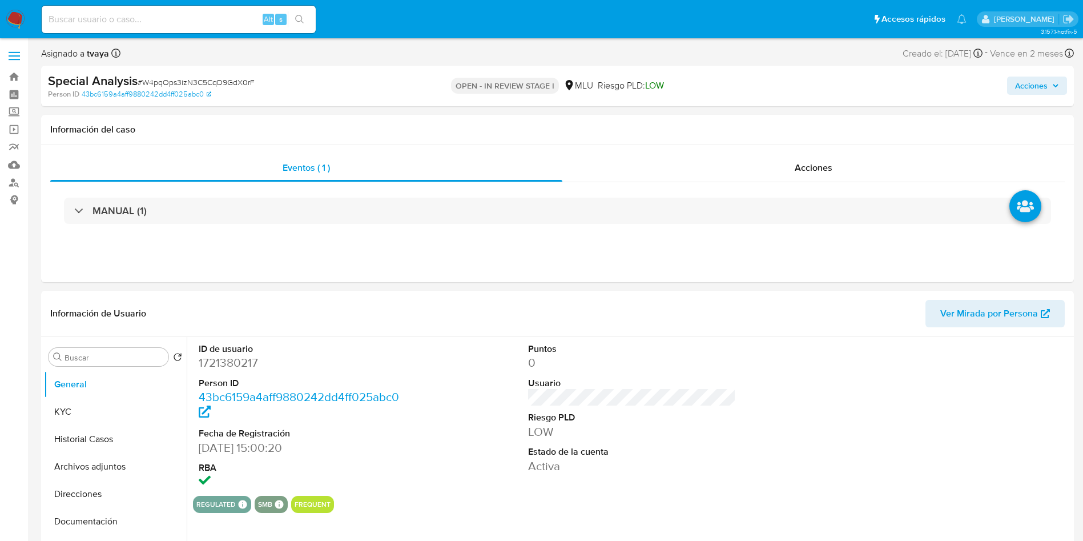
select select "10"
click at [91, 440] on button "Historial Casos" at bounding box center [111, 438] width 134 height 27
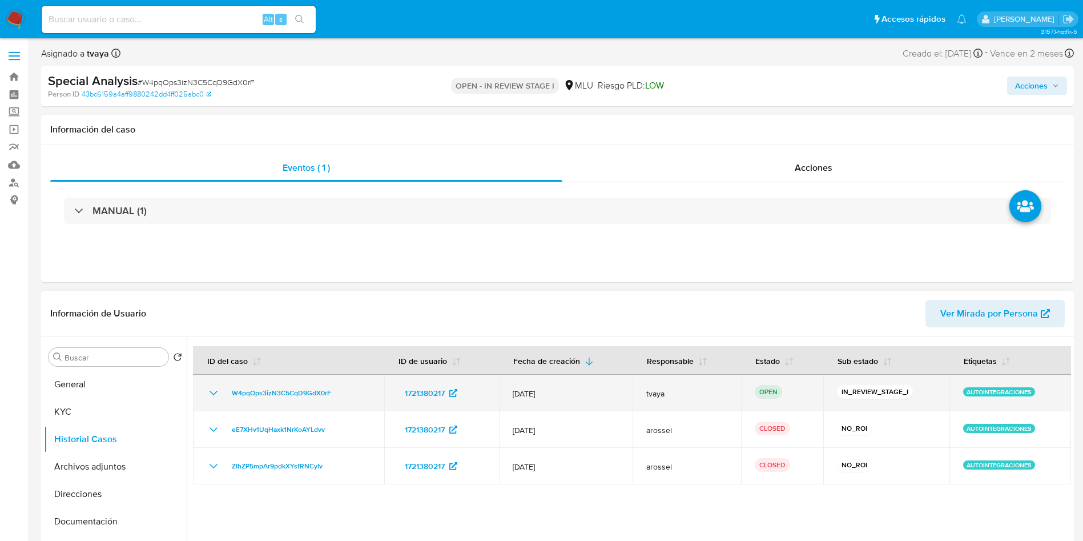
drag, startPoint x: 342, startPoint y: 402, endPoint x: 221, endPoint y: 399, distance: 121.1
click at [221, 399] on td "W4pqOps3izN3C5CqD9GdX0rF" at bounding box center [288, 392] width 191 height 37
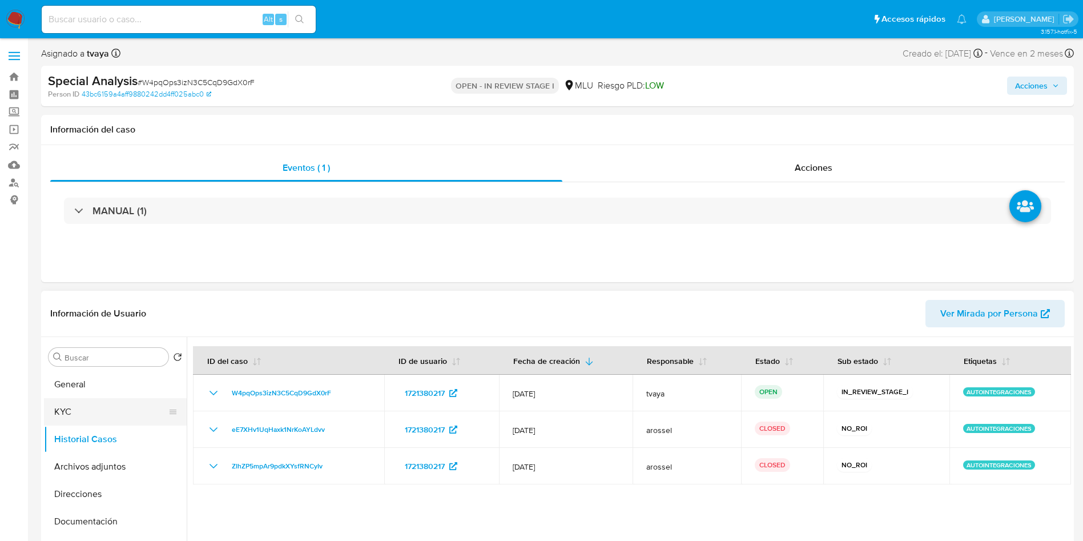
click at [72, 409] on button "KYC" at bounding box center [111, 411] width 134 height 27
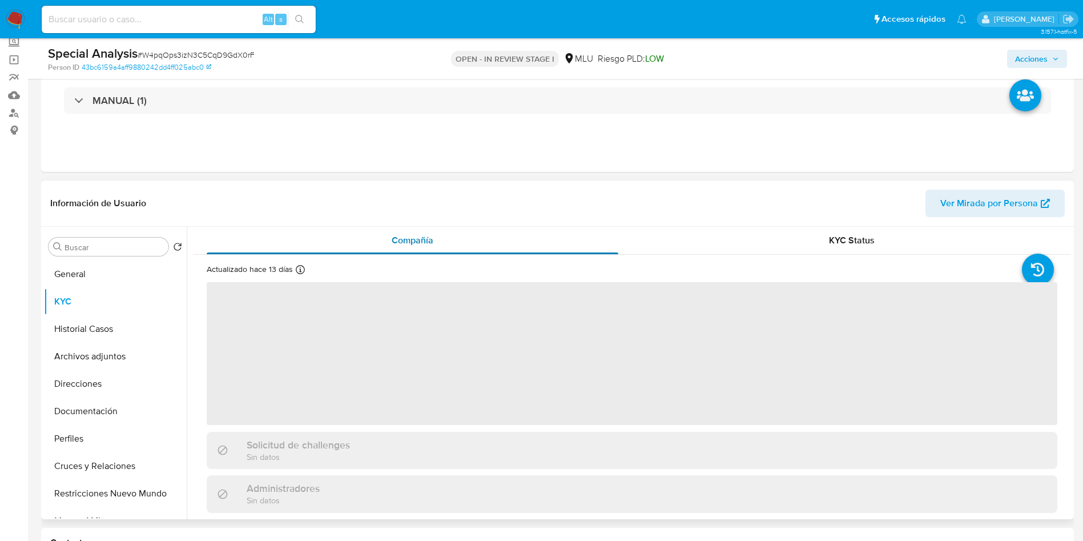
scroll to position [86, 0]
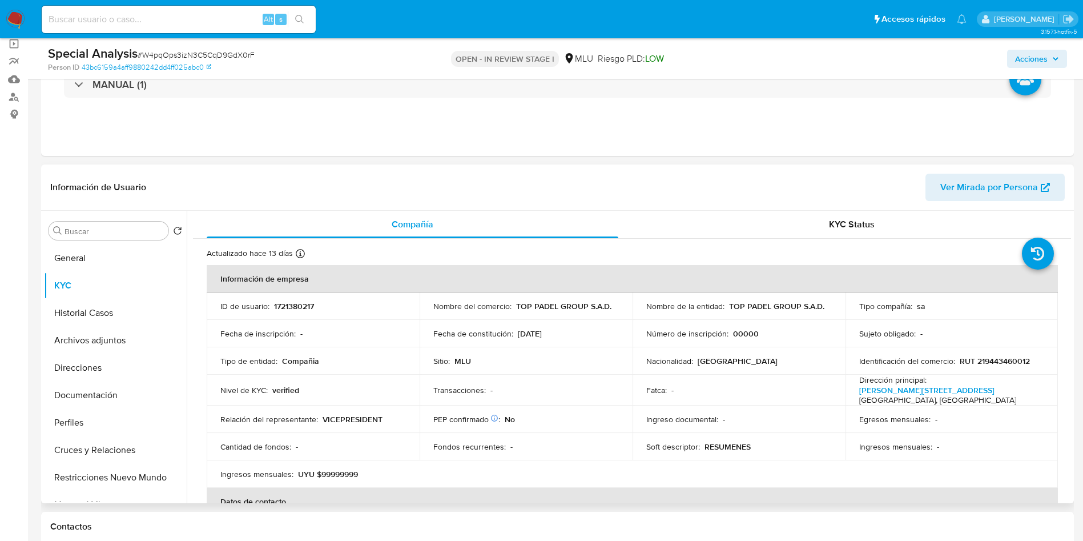
click at [1005, 364] on p "RUT 219443460012" at bounding box center [995, 361] width 70 height 10
copy p "219443460012"
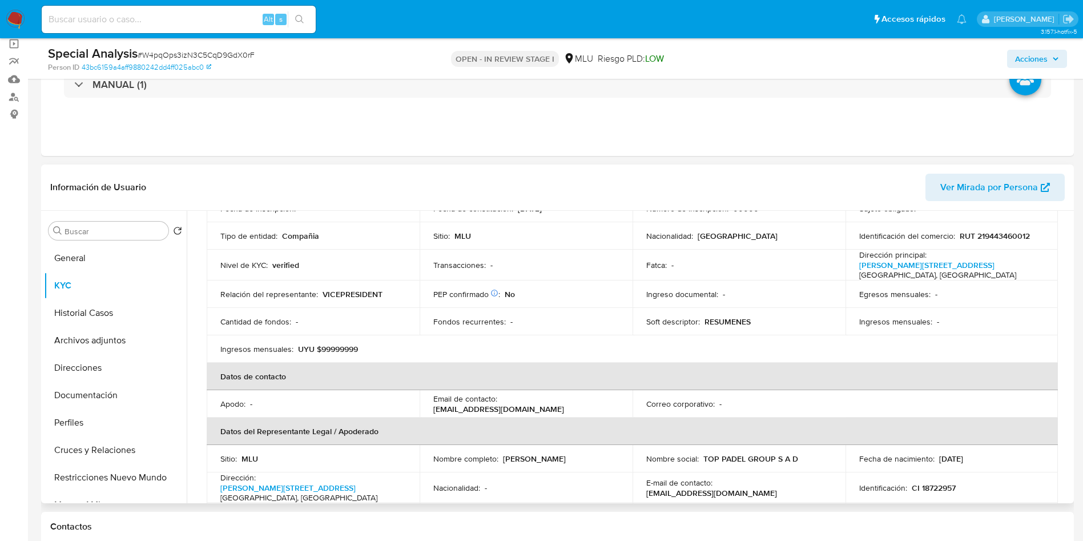
scroll to position [39, 0]
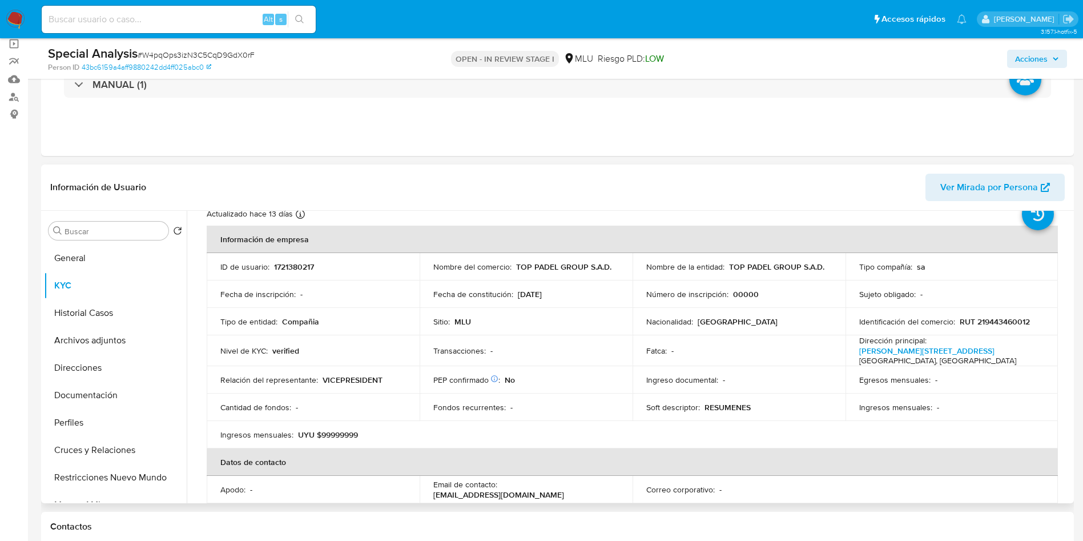
click at [799, 265] on p "TOP PADEL GROUP S.A.D." at bounding box center [776, 266] width 95 height 10
copy div "Nombre de la entidad : TOP PADEL GROUP S.A.D."
click at [534, 316] on div "Sitio : MLU" at bounding box center [526, 321] width 186 height 10
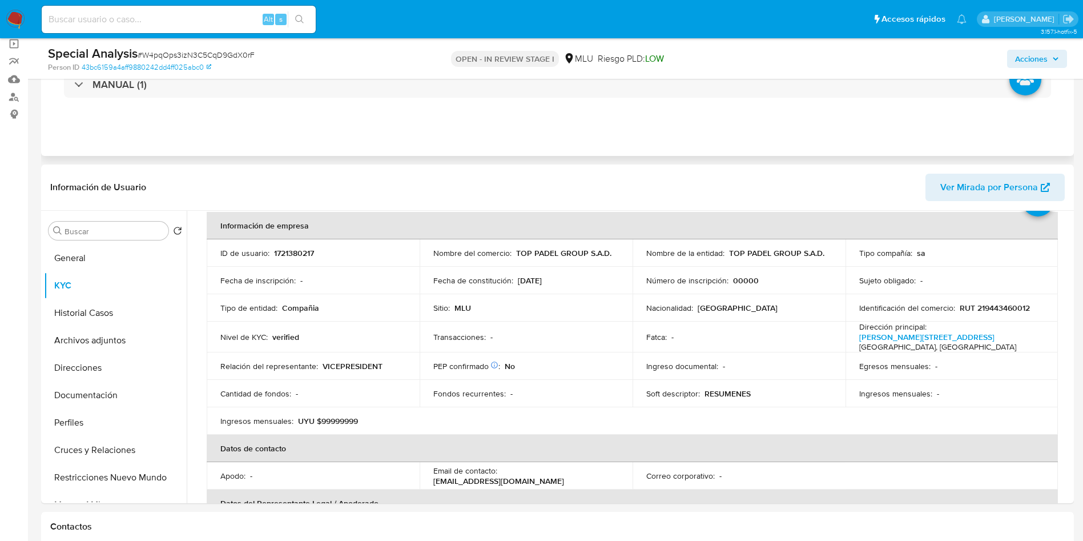
scroll to position [171, 0]
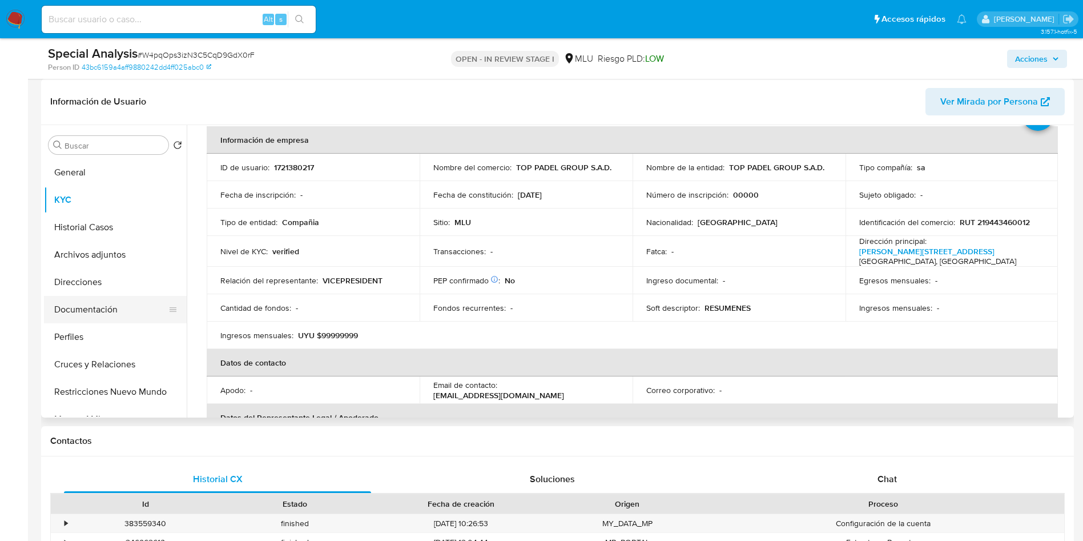
click at [96, 319] on button "Documentación" at bounding box center [111, 309] width 134 height 27
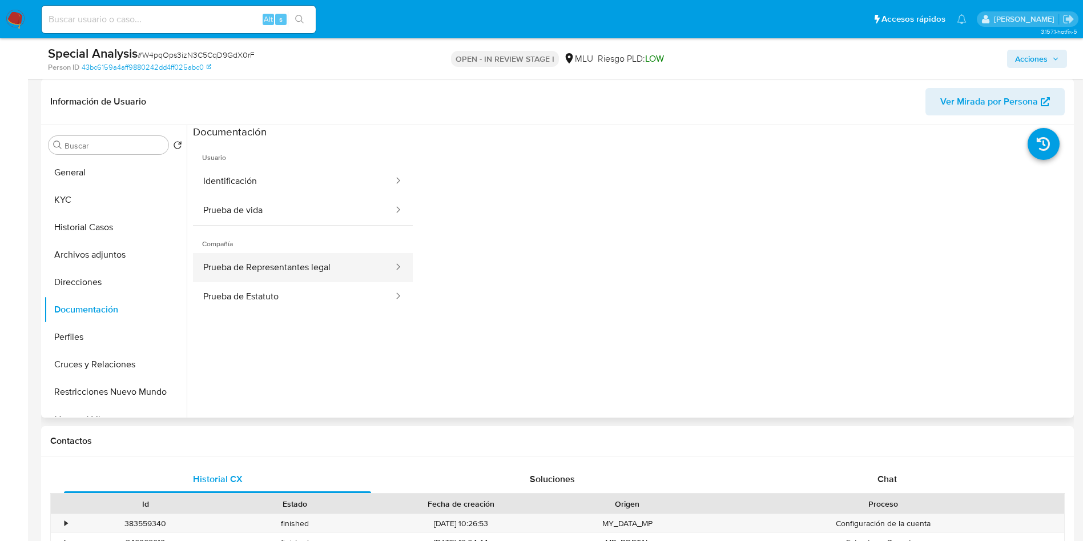
click at [263, 268] on button "Prueba de Representantes legal" at bounding box center [294, 267] width 202 height 29
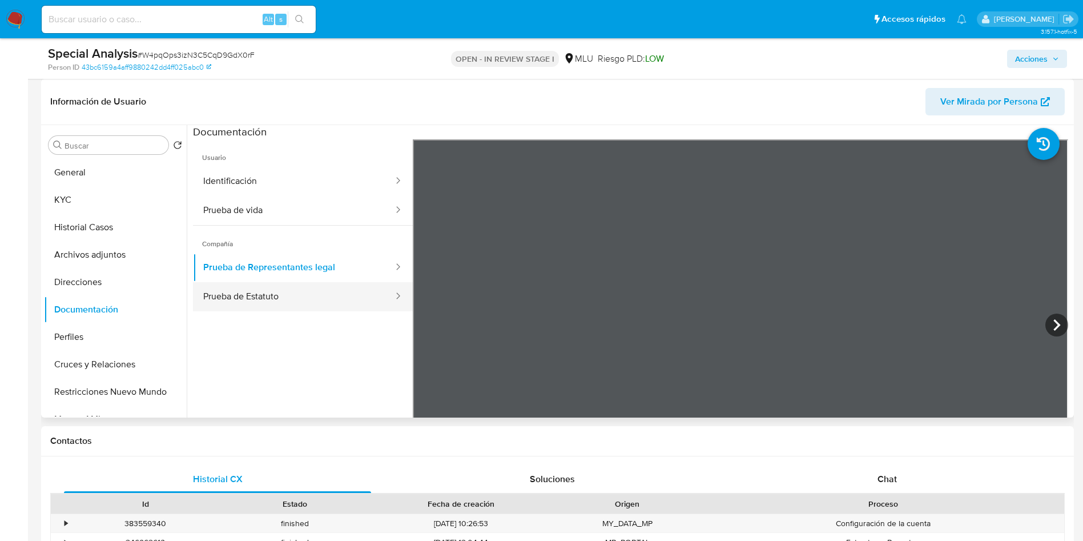
click at [296, 299] on button "Prueba de Estatuto" at bounding box center [294, 296] width 202 height 29
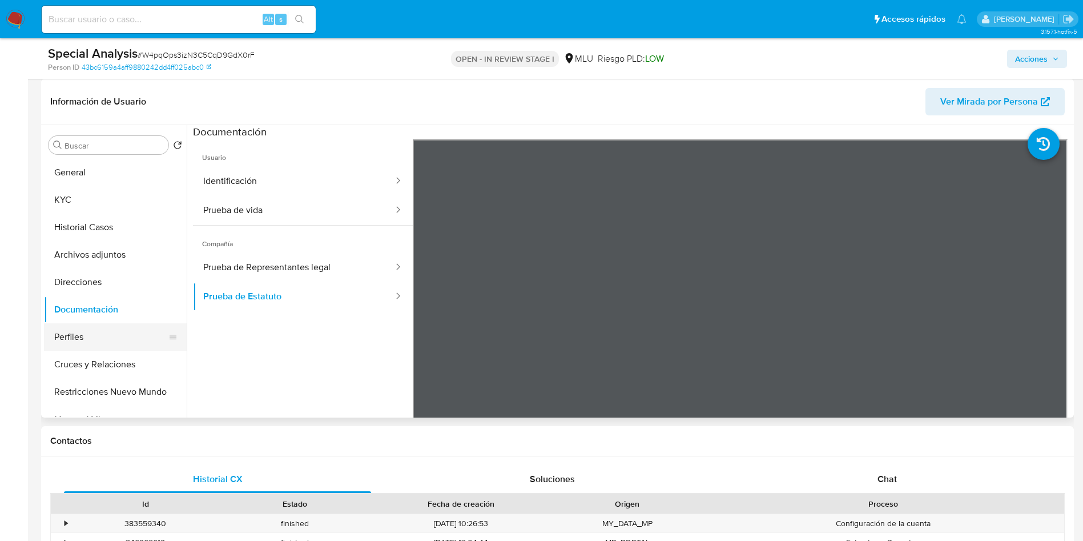
click at [75, 336] on button "Perfiles" at bounding box center [111, 336] width 134 height 27
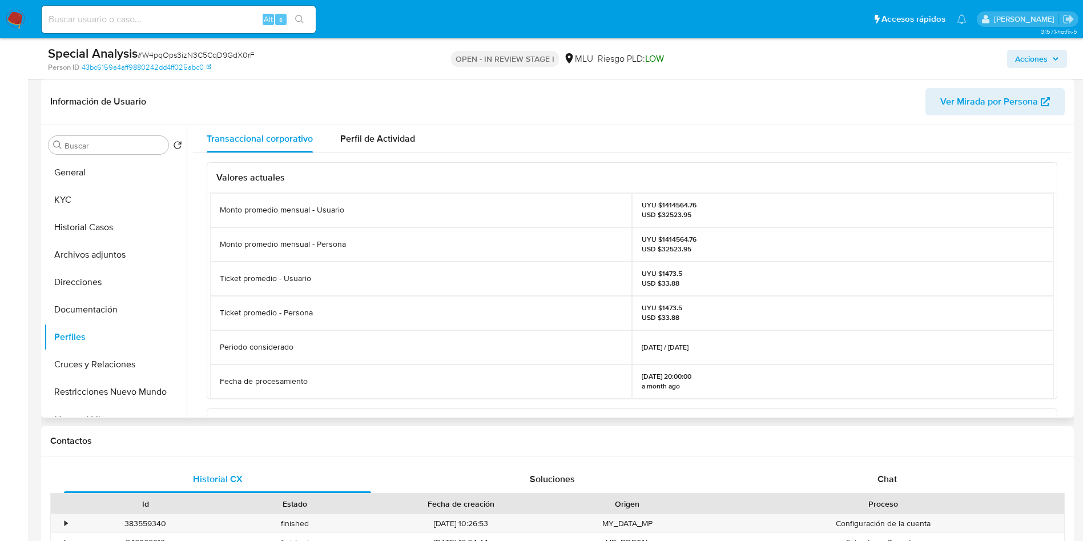
click at [668, 206] on p "UYU $1414564.76 USD $32523.95" at bounding box center [669, 209] width 55 height 18
copy p "1414564.76"
click at [94, 332] on button "Perfiles" at bounding box center [115, 336] width 143 height 27
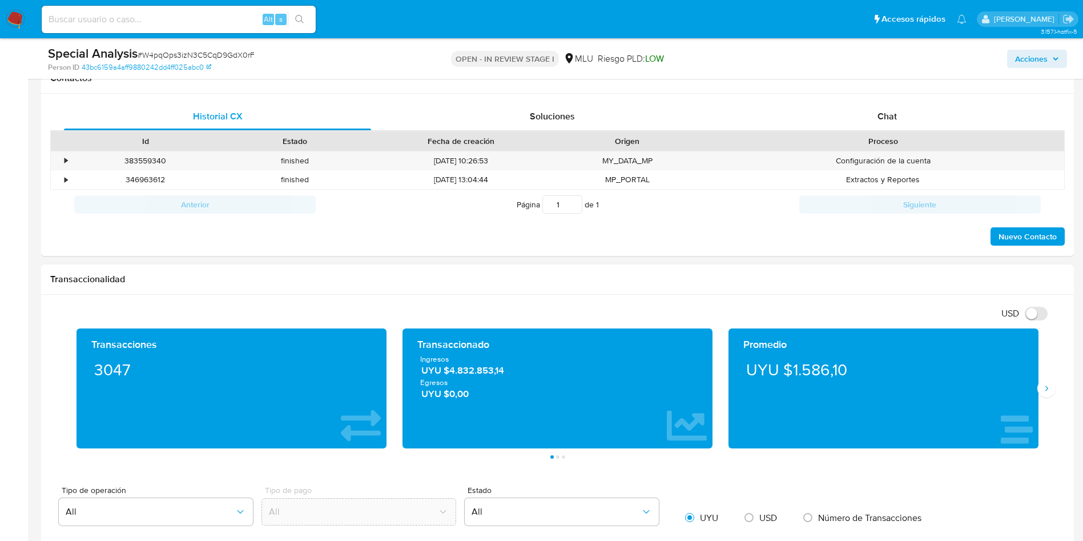
scroll to position [685, 0]
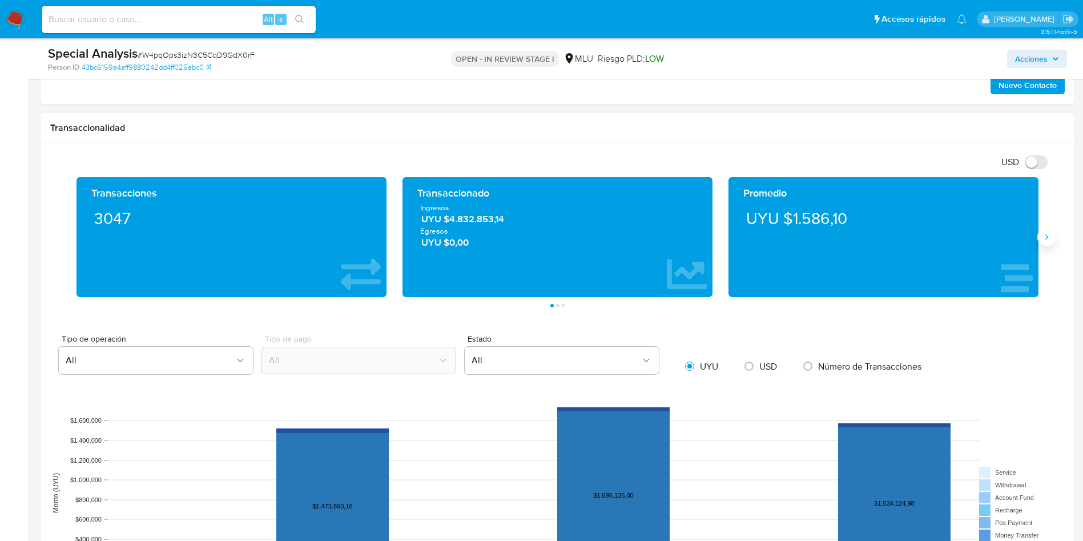
click at [1052, 243] on button "Siguiente" at bounding box center [1046, 237] width 18 height 18
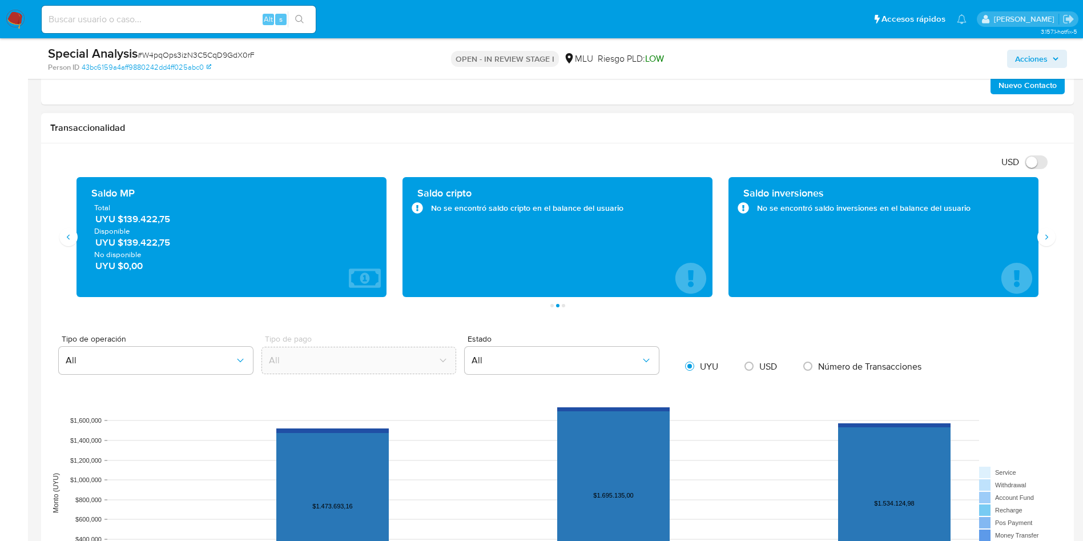
click at [137, 218] on span "UYU $139.422,75" at bounding box center [231, 218] width 273 height 13
click at [1, 300] on aside "Bandeja Tablero Screening Búsqueda en Listas Watchlist Herramientas Operaciones…" at bounding box center [14, 367] width 28 height 2104
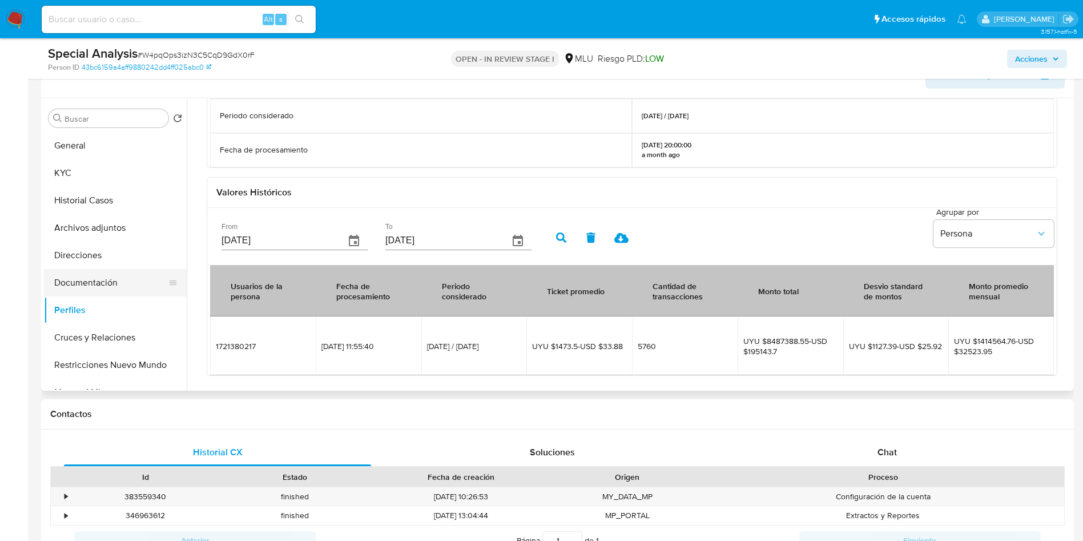
scroll to position [171, 0]
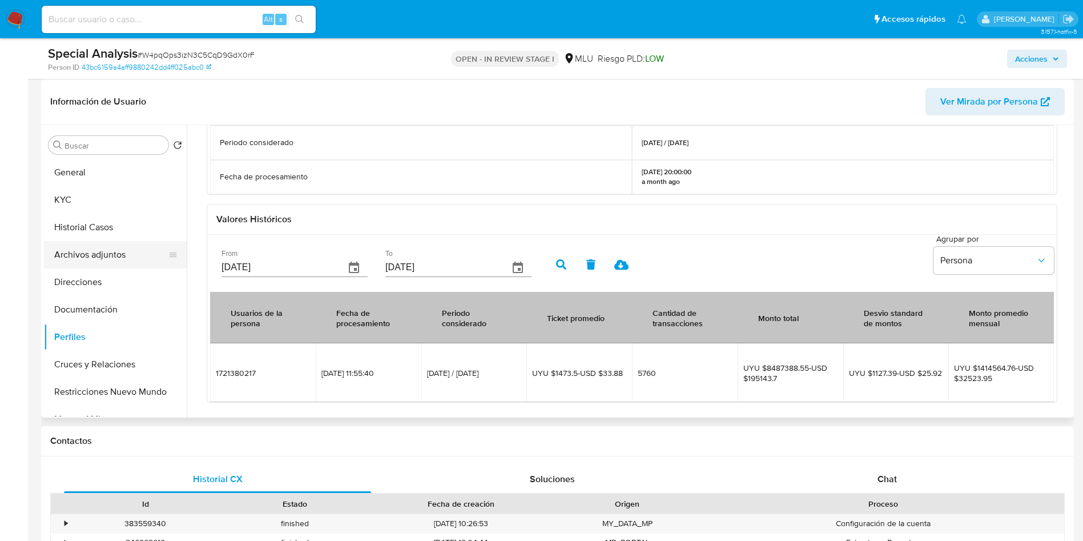
click at [100, 255] on button "Archivos adjuntos" at bounding box center [111, 254] width 134 height 27
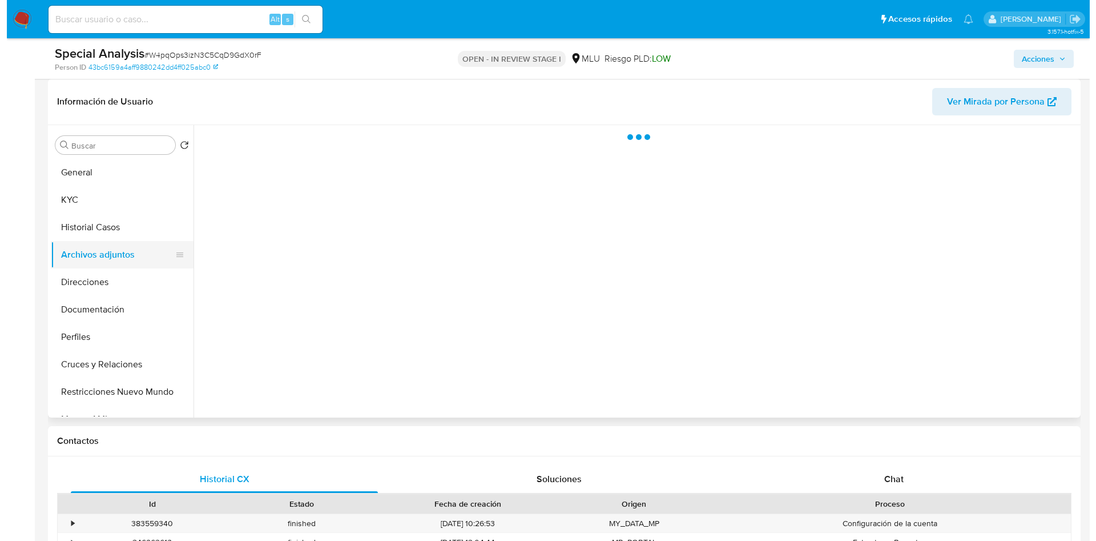
scroll to position [0, 0]
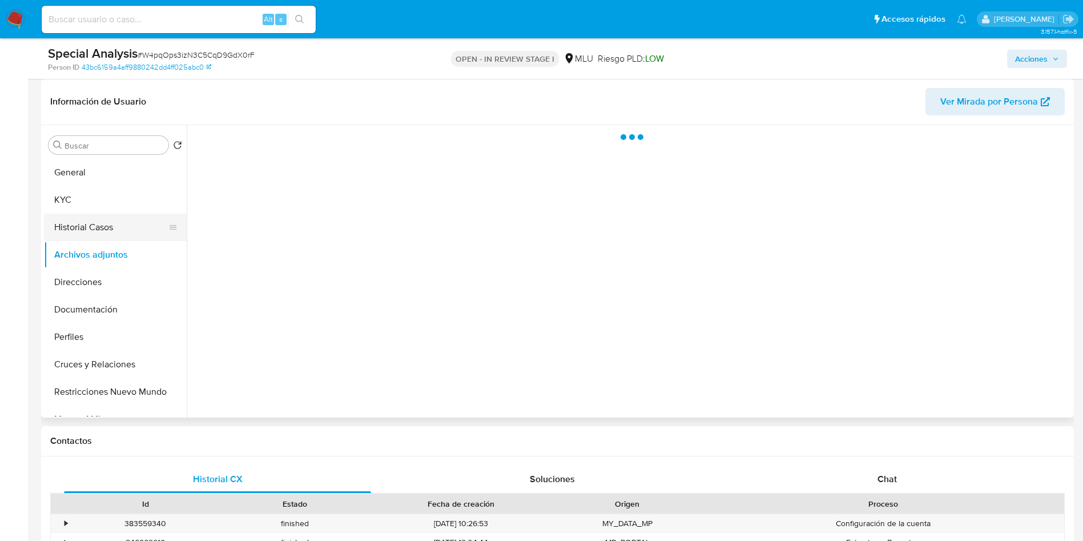
click at [73, 228] on button "Historial Casos" at bounding box center [111, 227] width 134 height 27
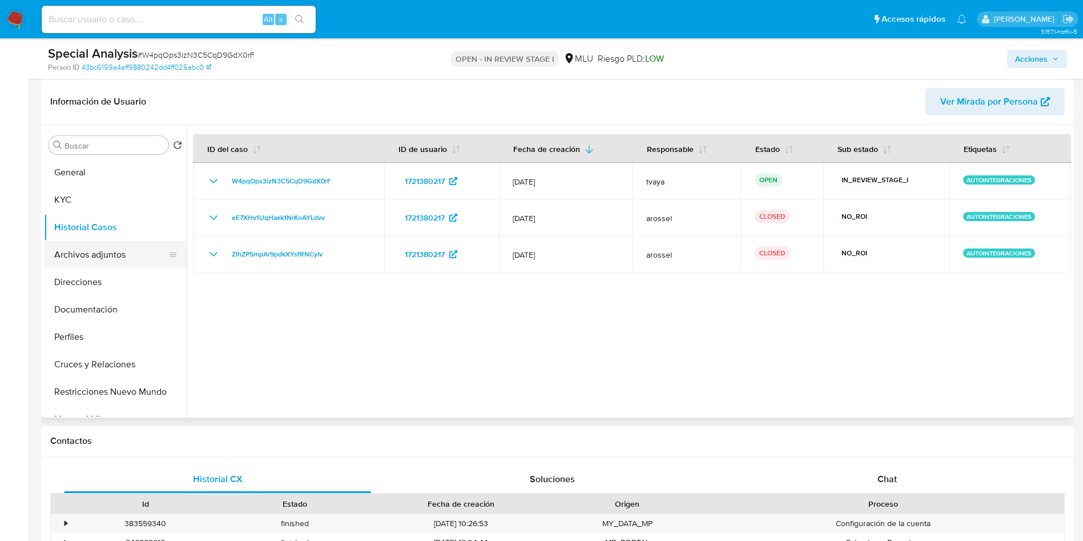
click at [96, 257] on button "Archivos adjuntos" at bounding box center [111, 254] width 134 height 27
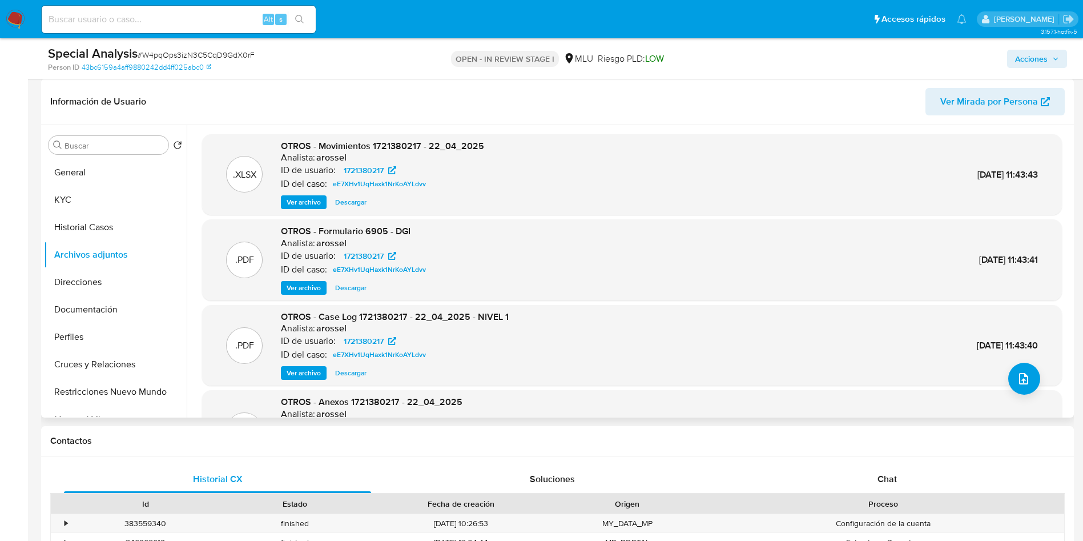
click at [1005, 389] on div ".XLSX OTROS - Movimientos 1721380217 - 22_04_2025 Analista: arossel ID de usuar…" at bounding box center [632, 320] width 860 height 373
click at [1019, 378] on icon "upload-file" at bounding box center [1023, 378] width 9 height 11
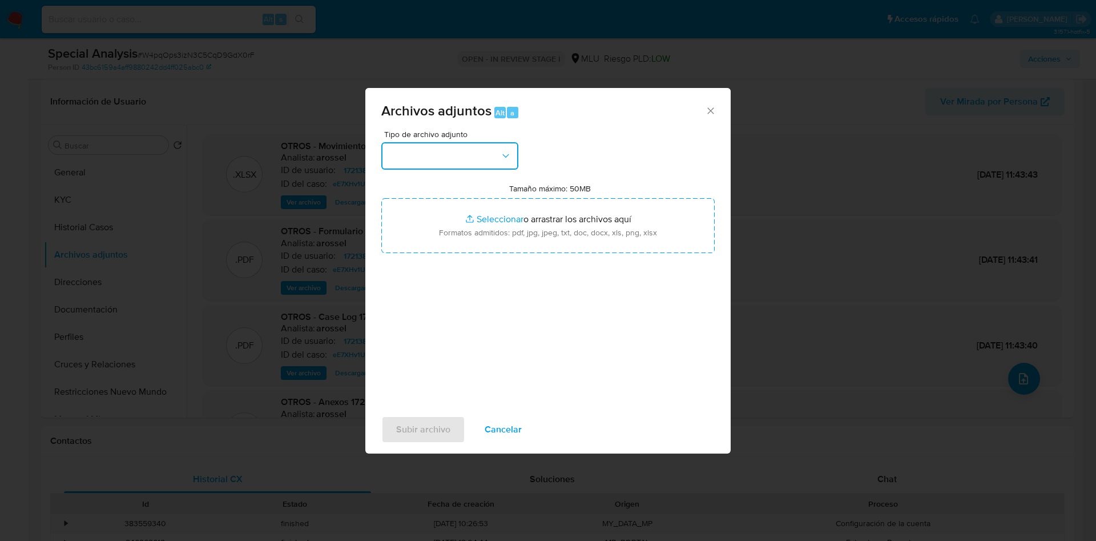
click at [444, 151] on button "button" at bounding box center [449, 155] width 137 height 27
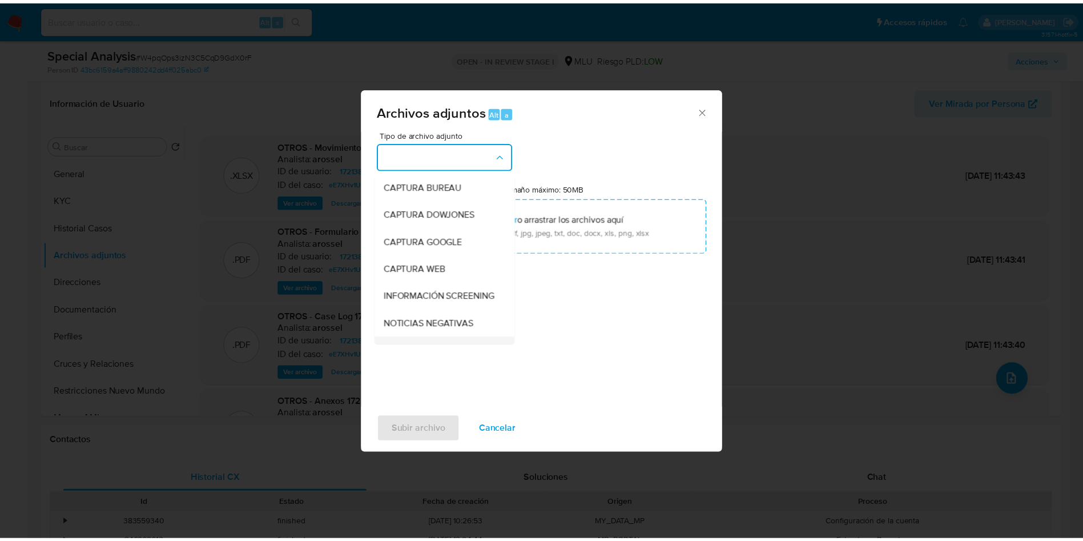
scroll to position [86, 0]
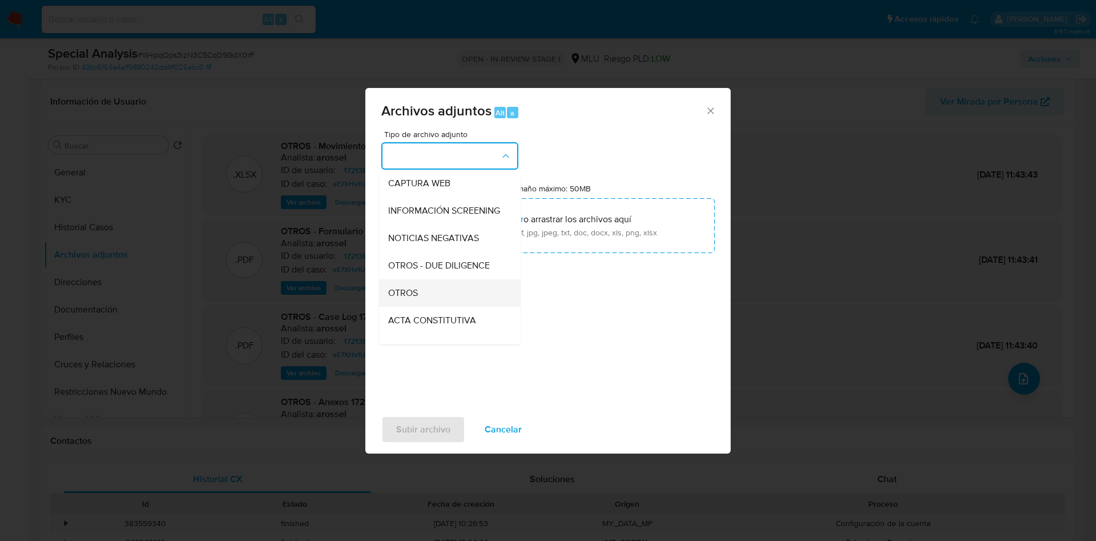
click at [422, 296] on div "OTROS" at bounding box center [446, 292] width 116 height 27
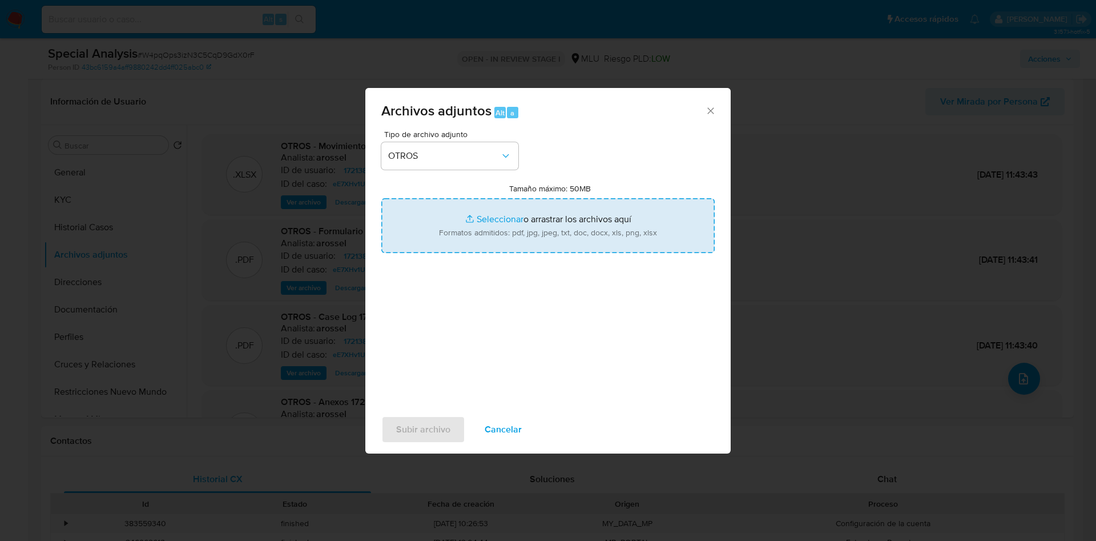
click at [486, 218] on input "Tamaño máximo: 50MB Seleccionar archivos" at bounding box center [547, 225] width 333 height 55
type input "C:\fakepath\1721380217 - Case log.pdf"
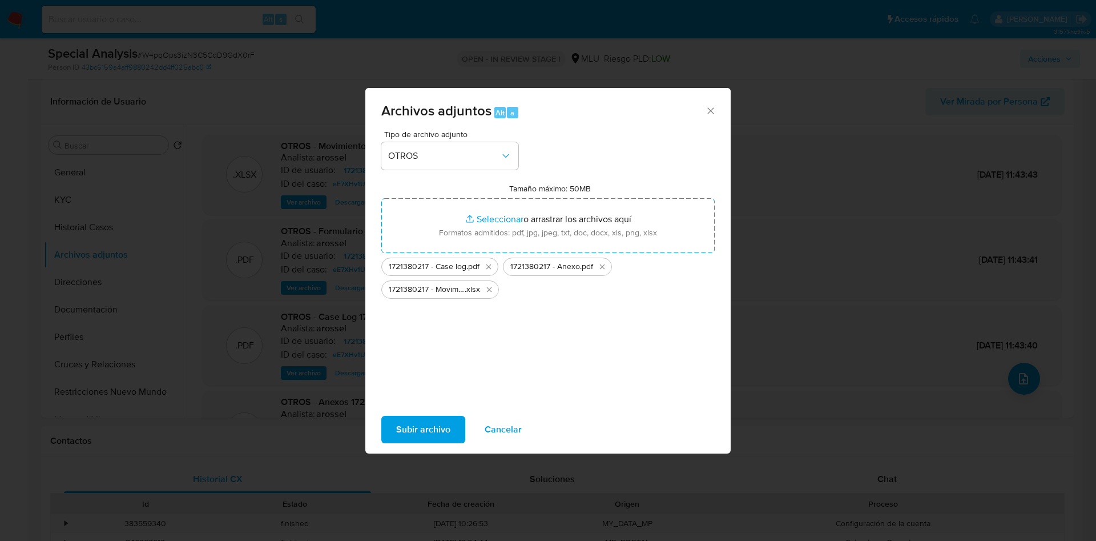
click at [420, 422] on span "Subir archivo" at bounding box center [423, 429] width 54 height 25
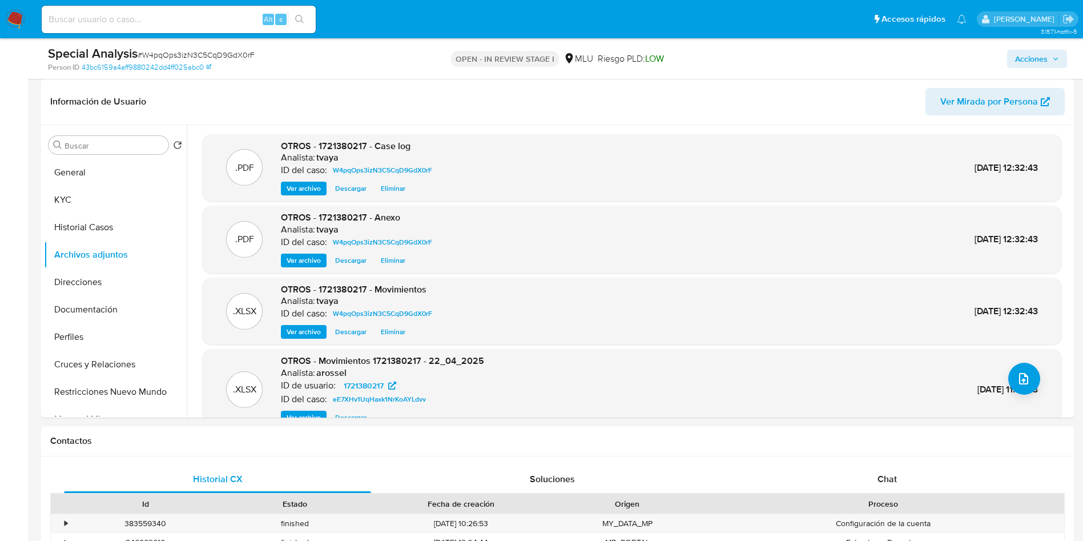
click at [1024, 53] on span "Acciones" at bounding box center [1031, 59] width 33 height 18
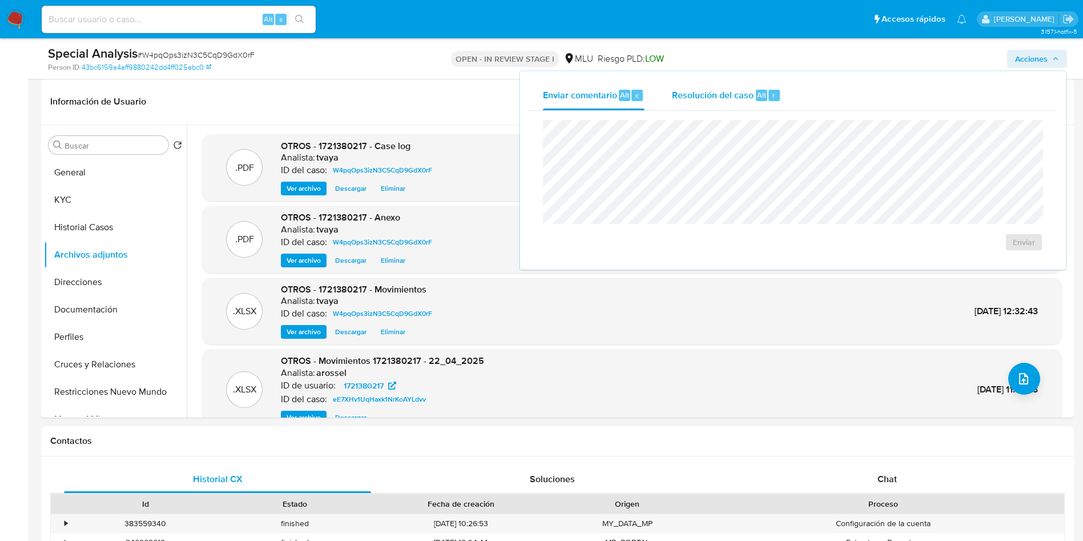
click at [722, 104] on div "Resolución del caso Alt r" at bounding box center [726, 95] width 109 height 30
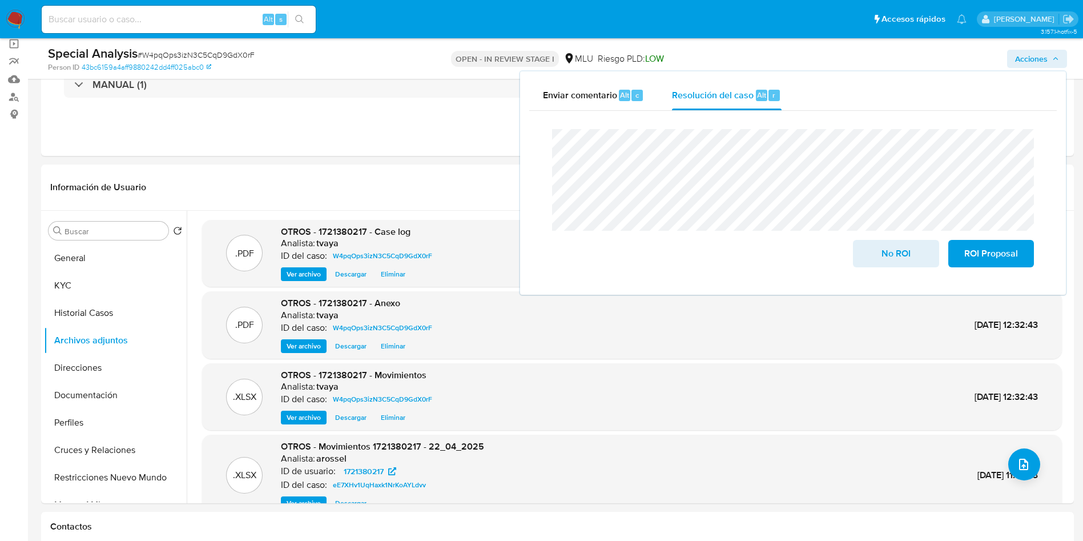
click at [536, 142] on div "Cierre de caso No ROI ROI Proposal" at bounding box center [792, 198] width 527 height 175
click at [906, 258] on span "No ROI" at bounding box center [896, 253] width 56 height 25
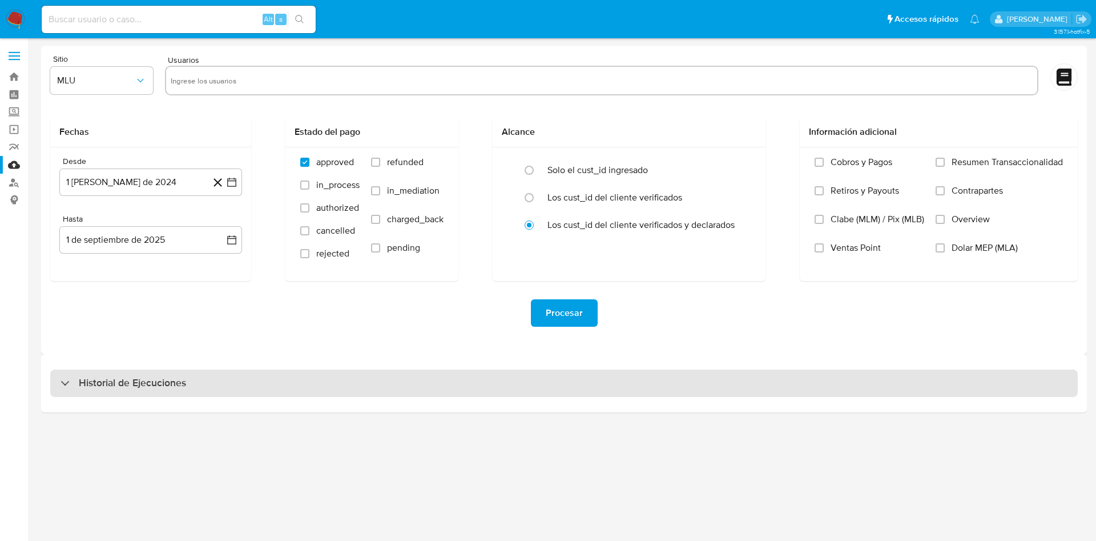
click at [114, 390] on div "Historial de Ejecuciones" at bounding box center [564, 382] width 1028 height 27
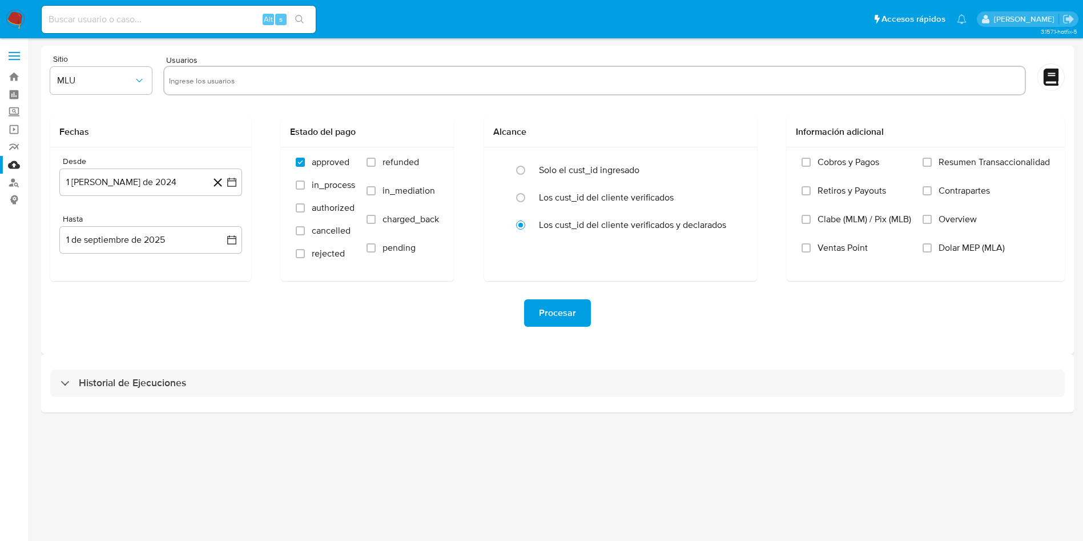
select select "10"
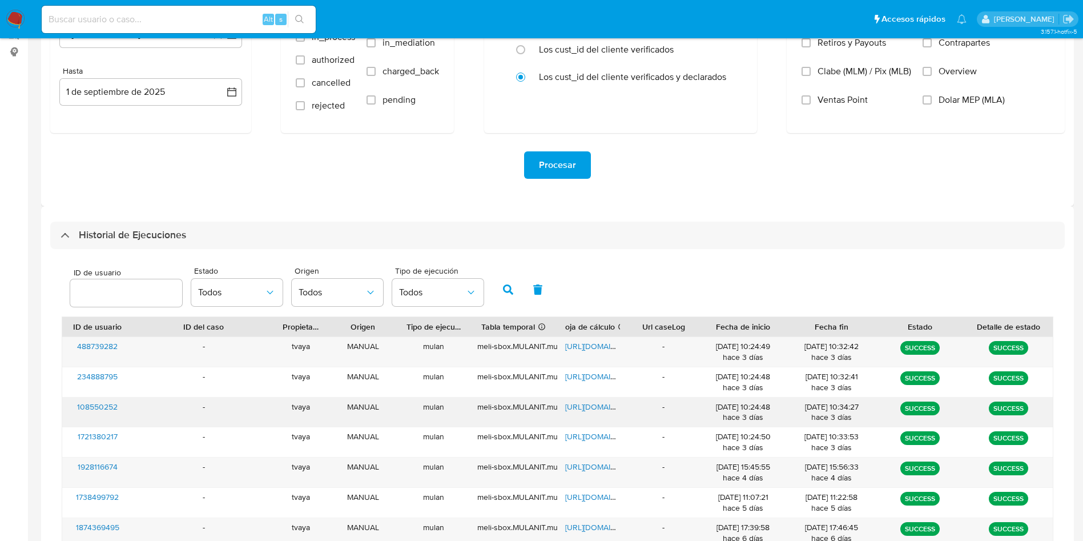
scroll to position [171, 0]
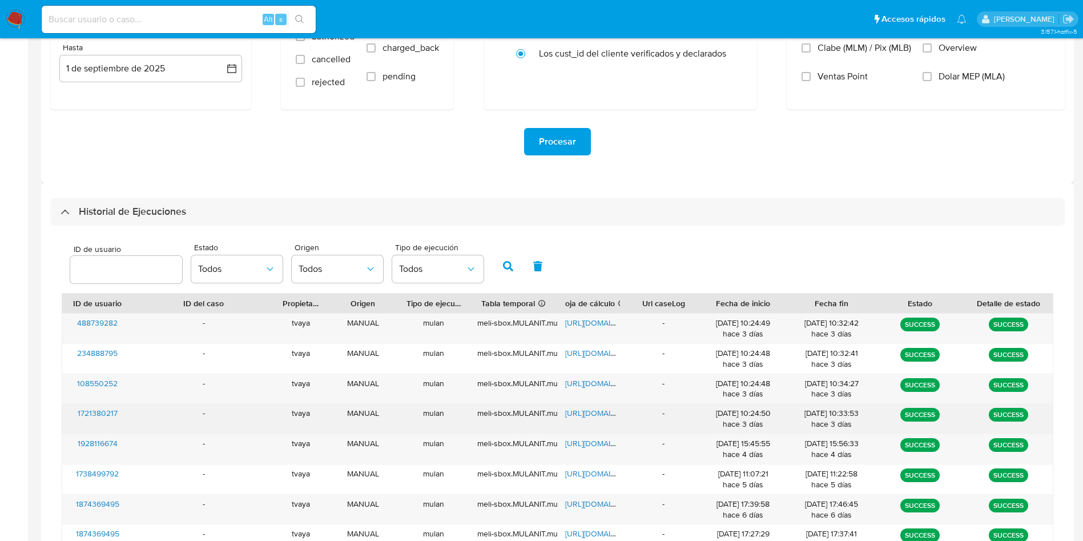
click at [582, 413] on span "[URL][DOMAIN_NAME]" at bounding box center [604, 412] width 79 height 11
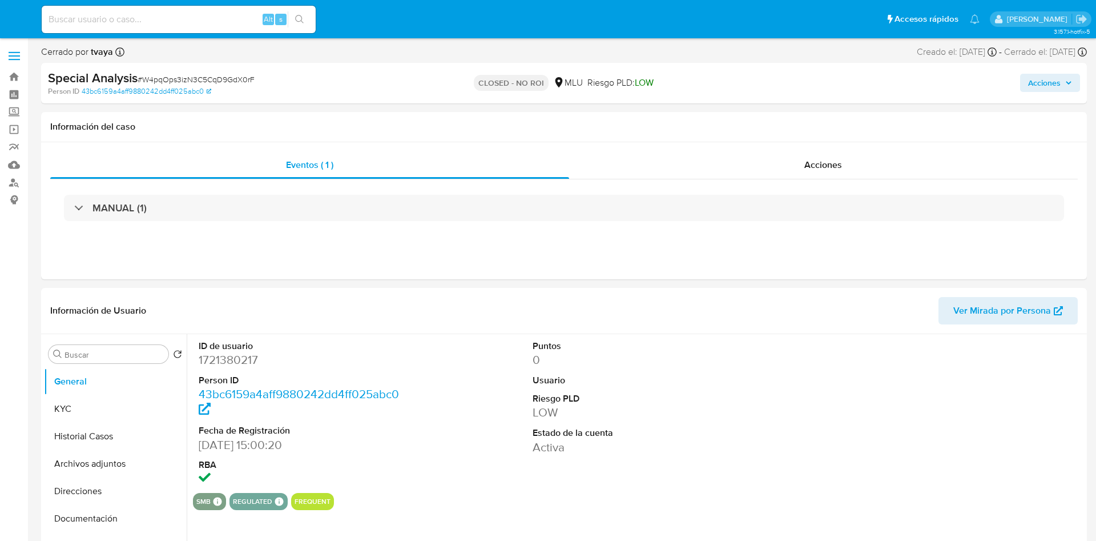
select select "10"
